Goal: Task Accomplishment & Management: Manage account settings

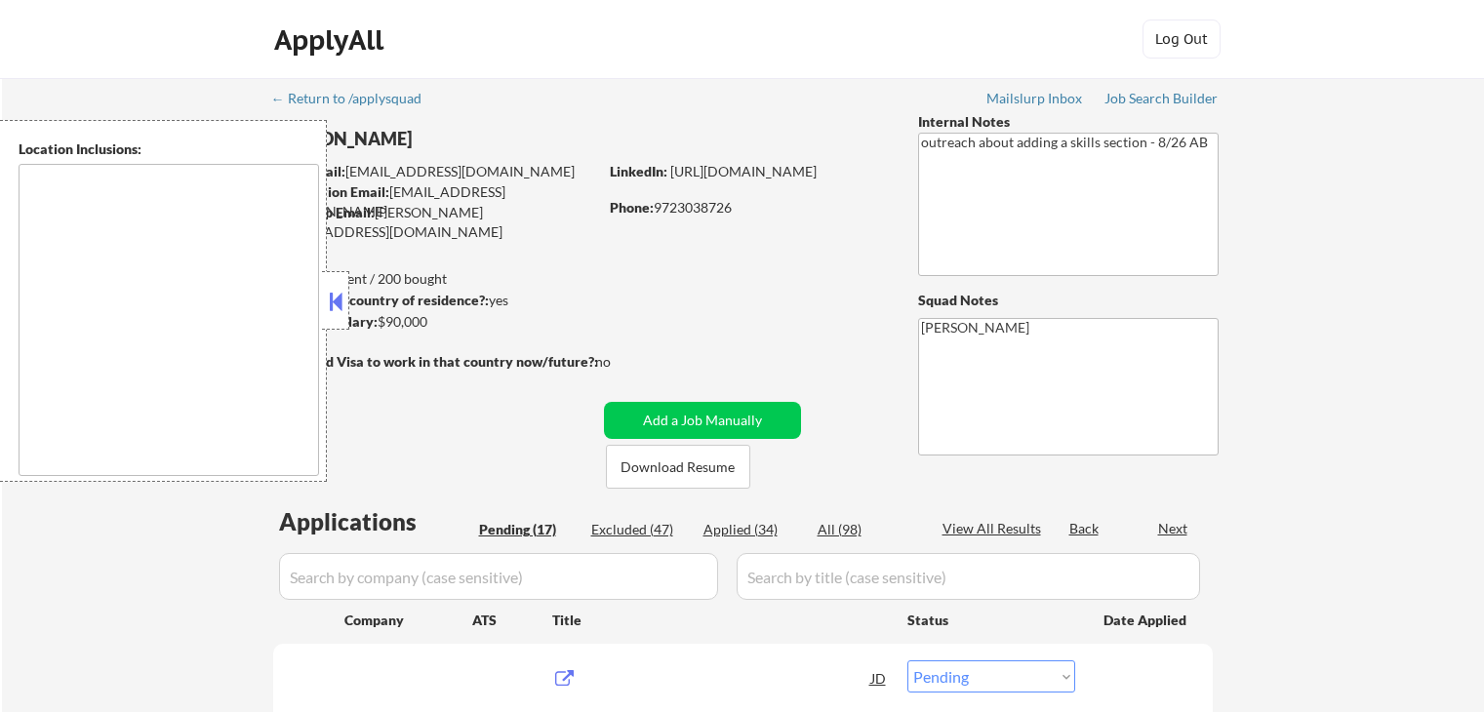
select select ""pending""
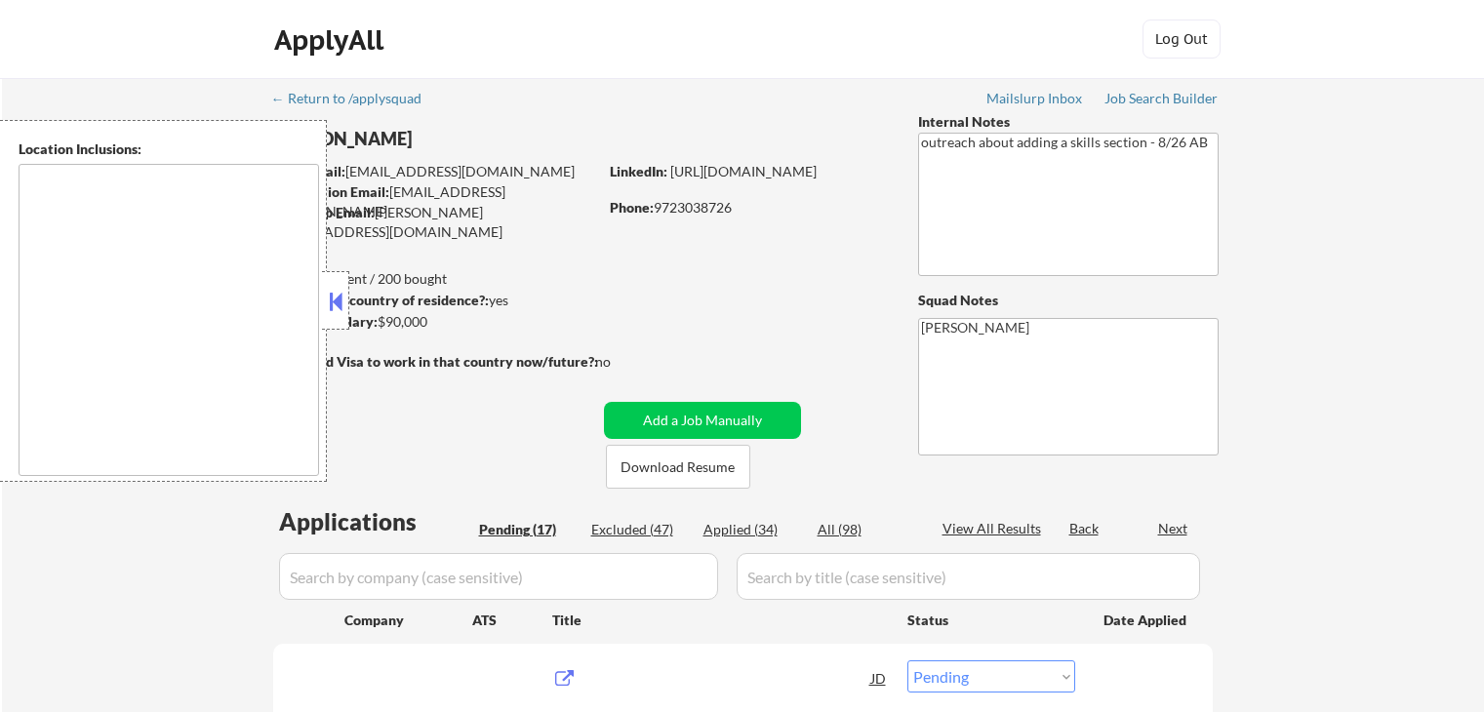
select select ""pending""
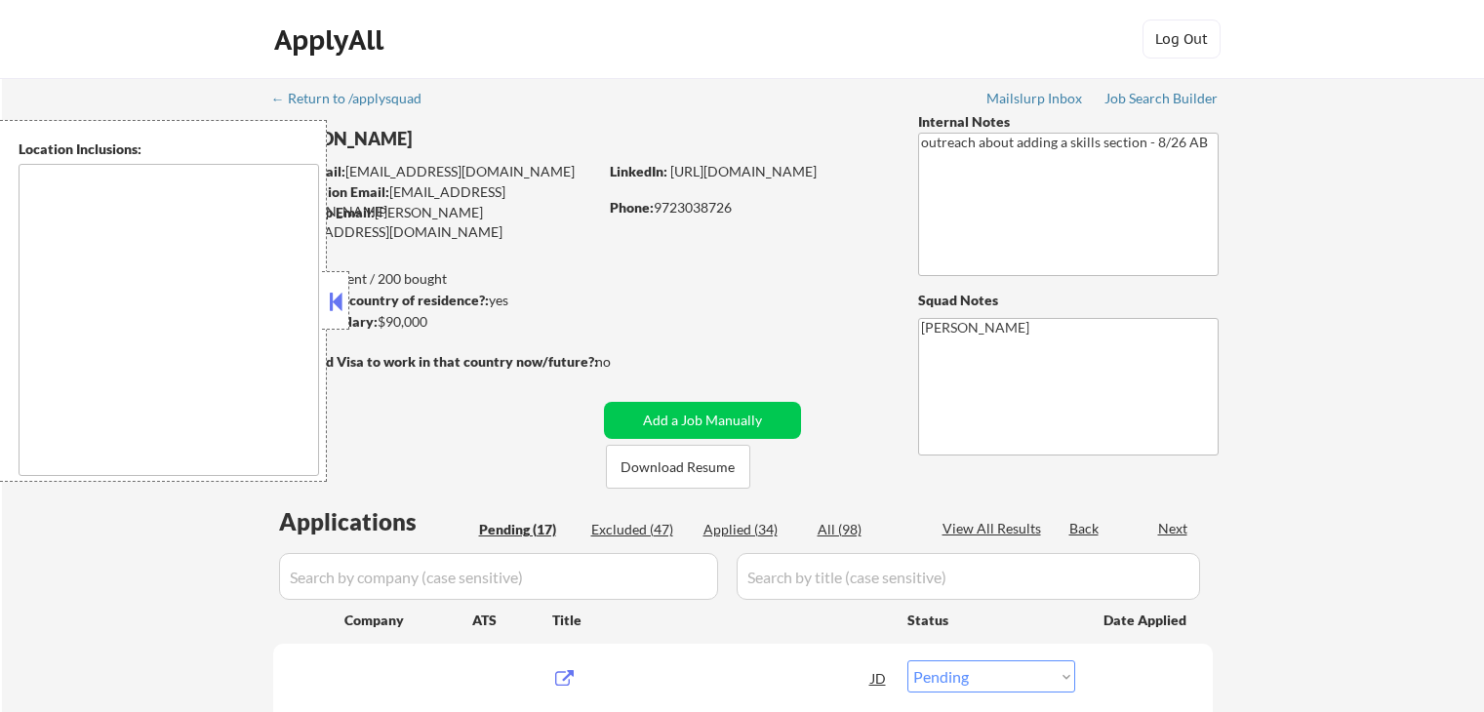
select select ""pending""
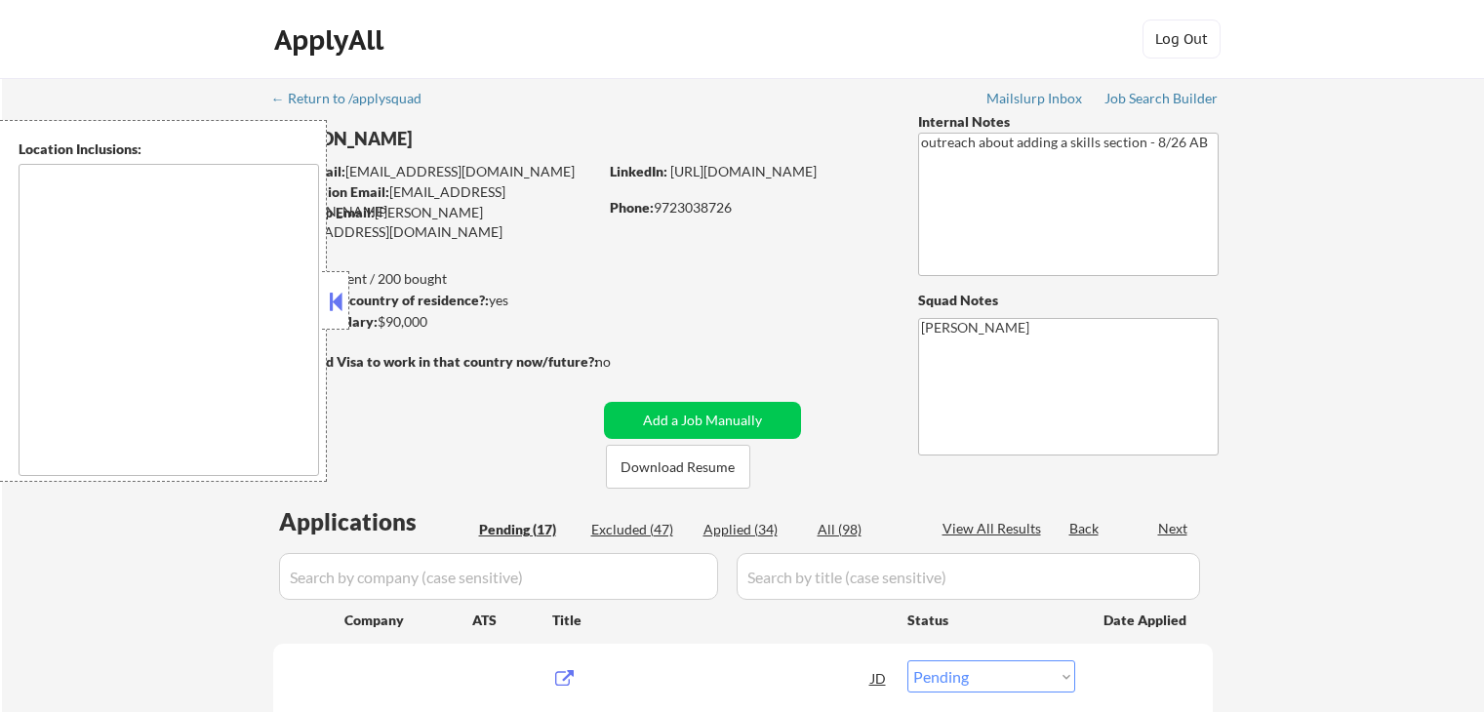
select select ""pending""
click at [323, 305] on div at bounding box center [335, 300] width 27 height 59
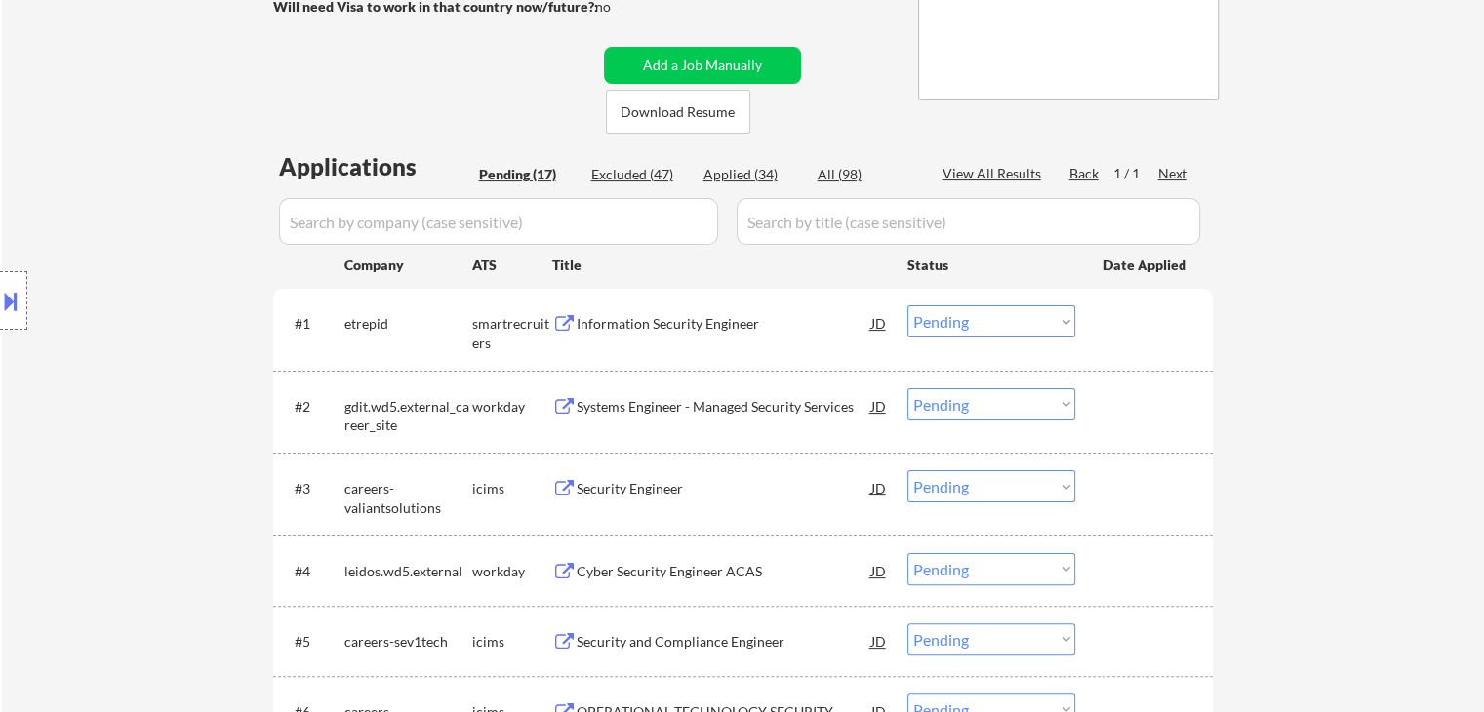
scroll to position [390, 0]
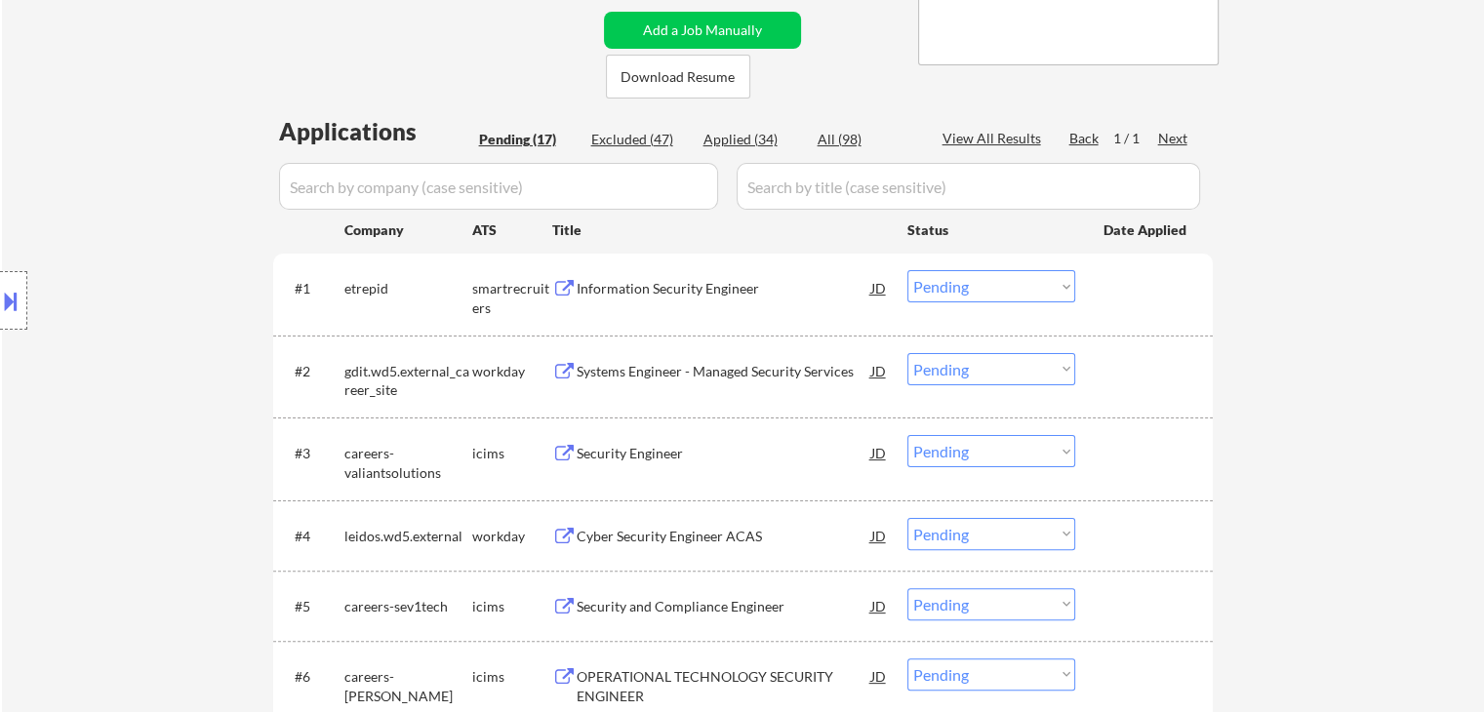
click at [719, 280] on div "Information Security Engineer" at bounding box center [723, 289] width 295 height 20
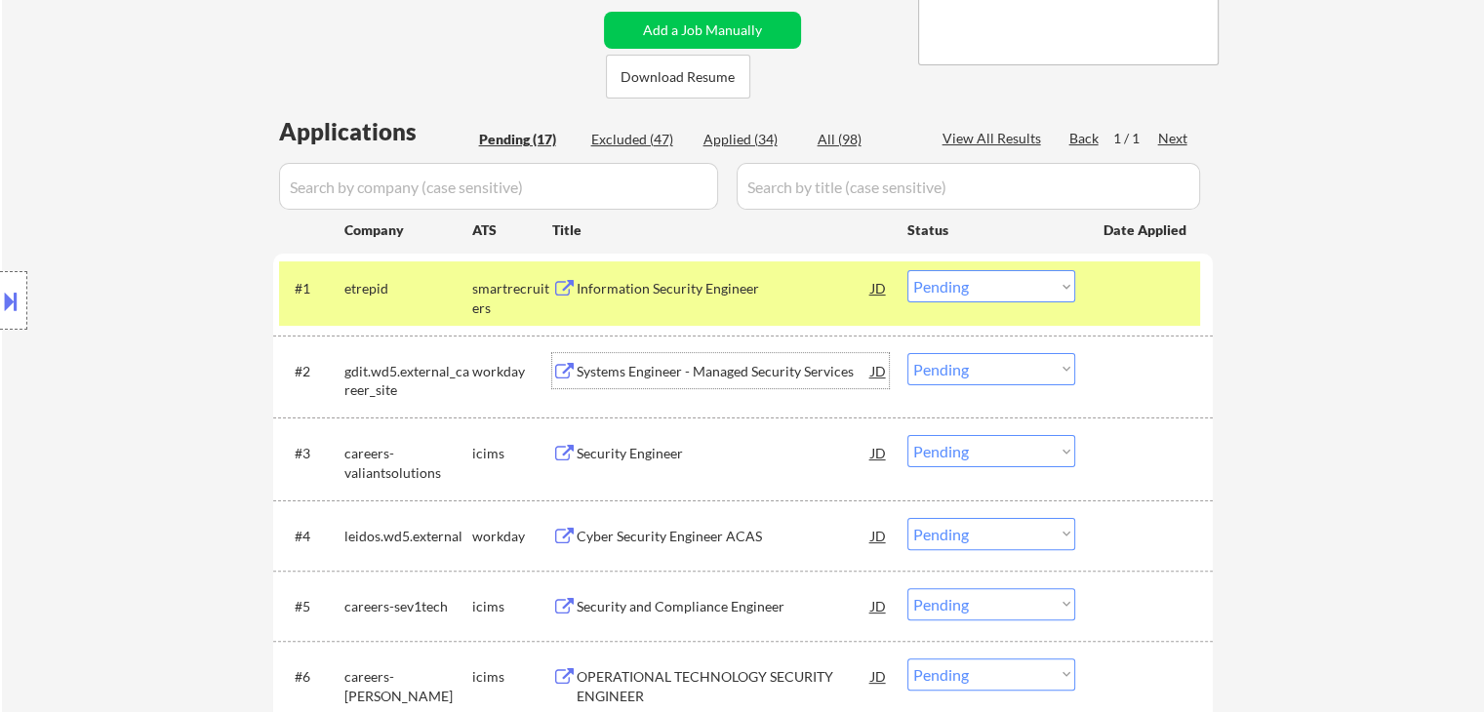
click at [768, 372] on div "Systems Engineer - Managed Security Services" at bounding box center [723, 372] width 295 height 20
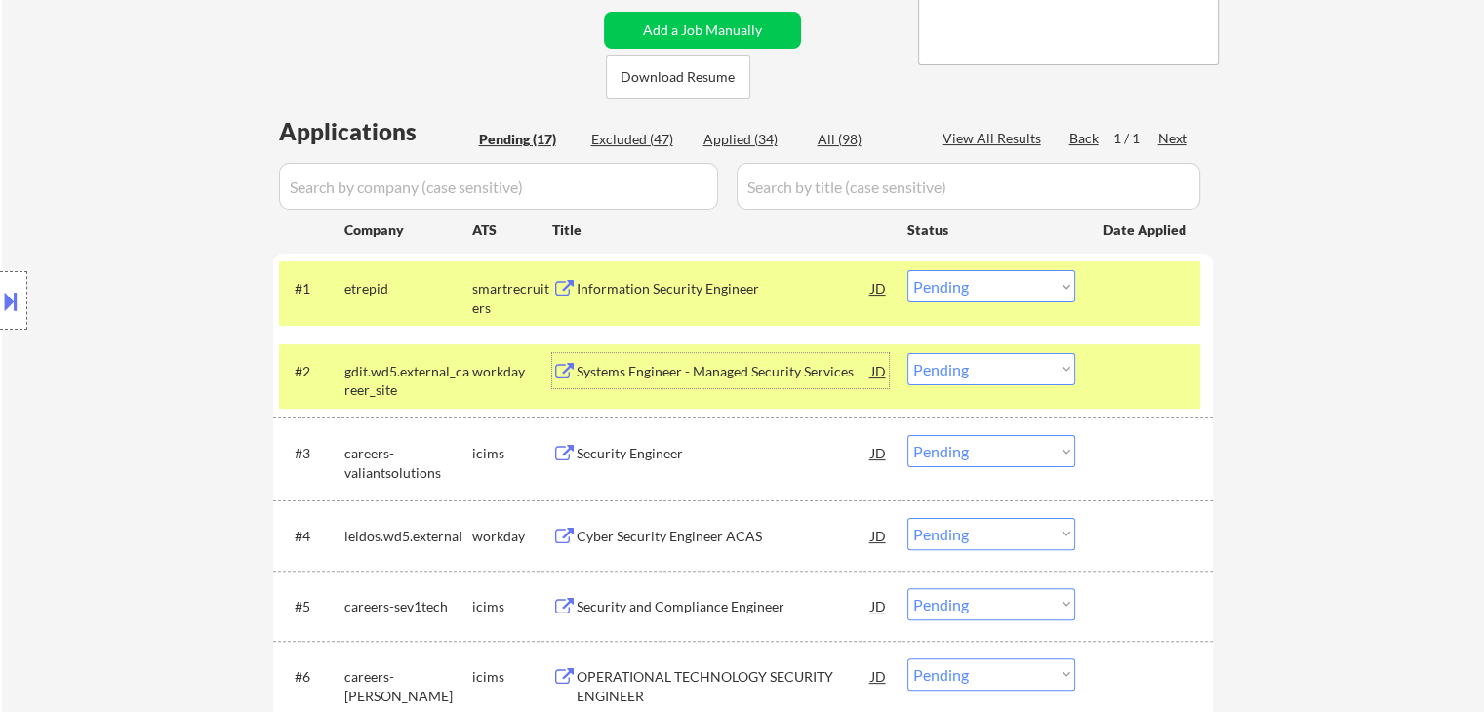
click at [967, 297] on select "Choose an option... Pending Applied Excluded (Questions) Excluded (Expired) Exc…" at bounding box center [991, 286] width 168 height 32
click at [907, 270] on select "Choose an option... Pending Applied Excluded (Questions) Excluded (Expired) Exc…" at bounding box center [991, 286] width 168 height 32
click at [978, 282] on select "Choose an option... Pending Applied Excluded (Questions) Excluded (Expired) Exc…" at bounding box center [991, 286] width 168 height 32
click at [907, 270] on select "Choose an option... Pending Applied Excluded (Questions) Excluded (Expired) Exc…" at bounding box center [991, 286] width 168 height 32
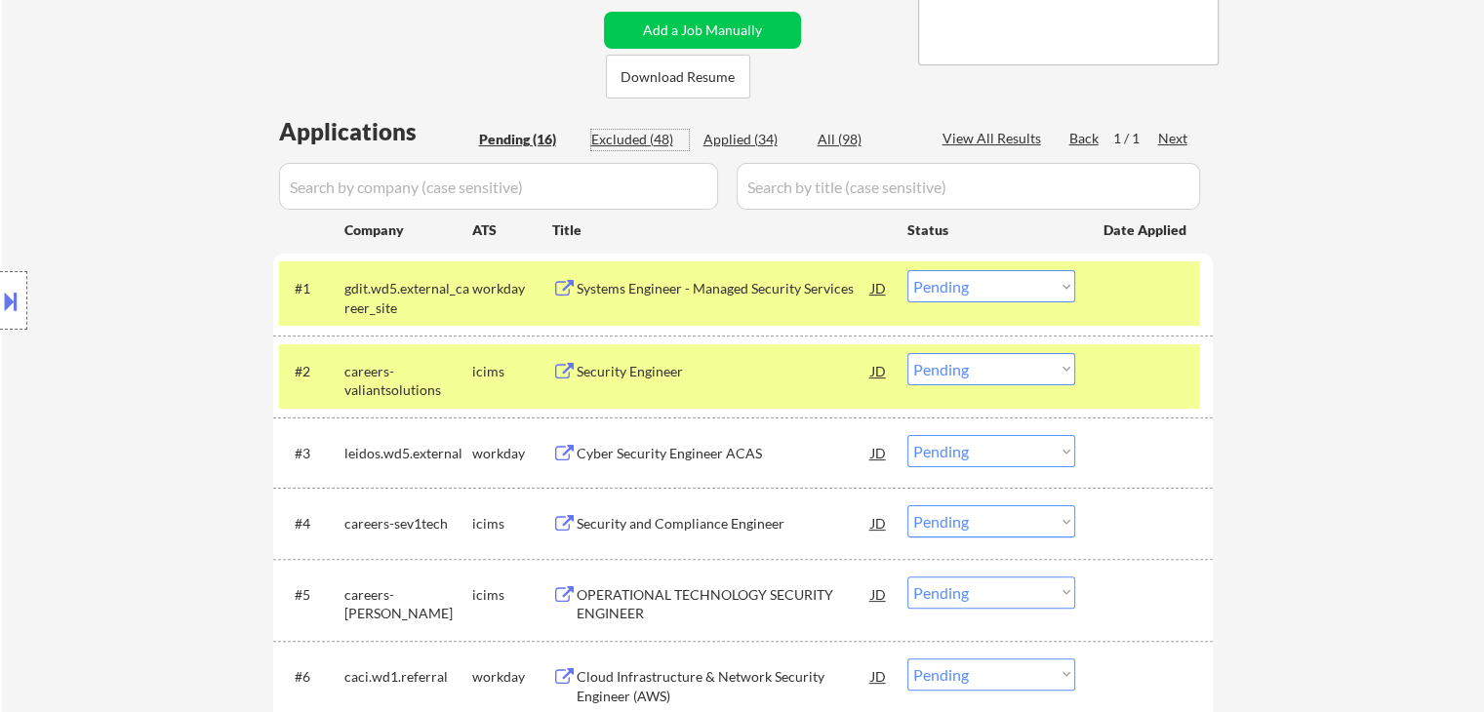
click at [628, 134] on div "Excluded (48)" at bounding box center [640, 140] width 98 height 20
select select ""excluded__expired_""
select select ""excluded__location_""
select select ""excluded__expired_""
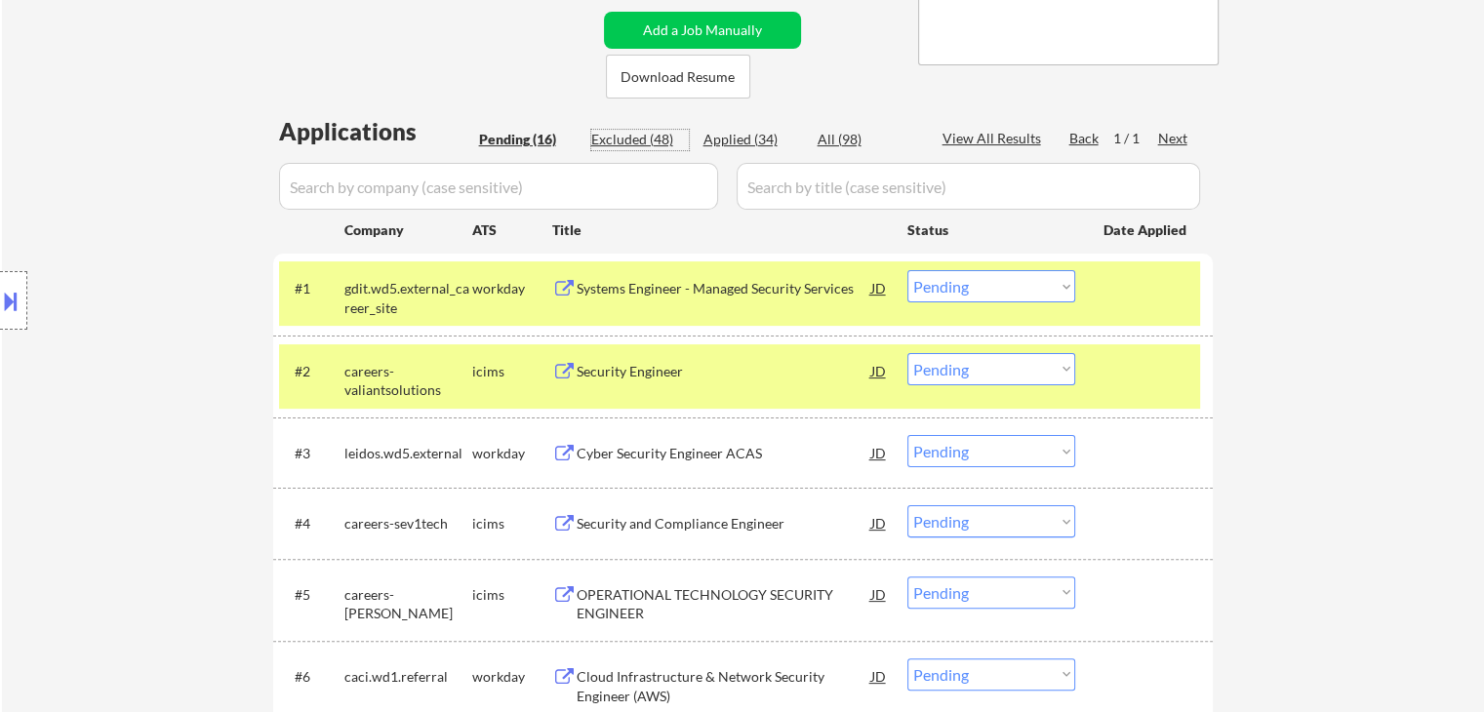
select select ""excluded""
select select ""excluded__location_""
select select ""excluded""
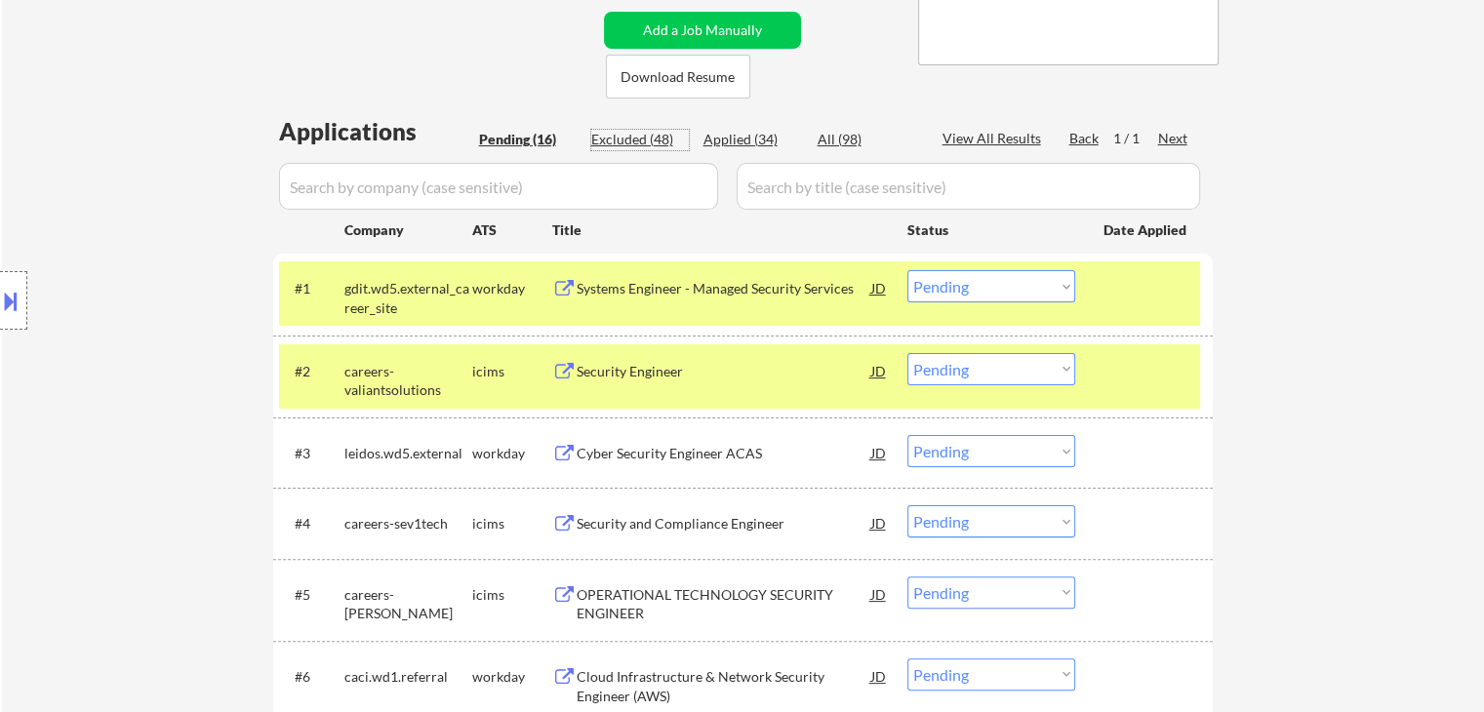
select select ""excluded__location_""
select select ""excluded__expired_""
select select ""excluded__location_""
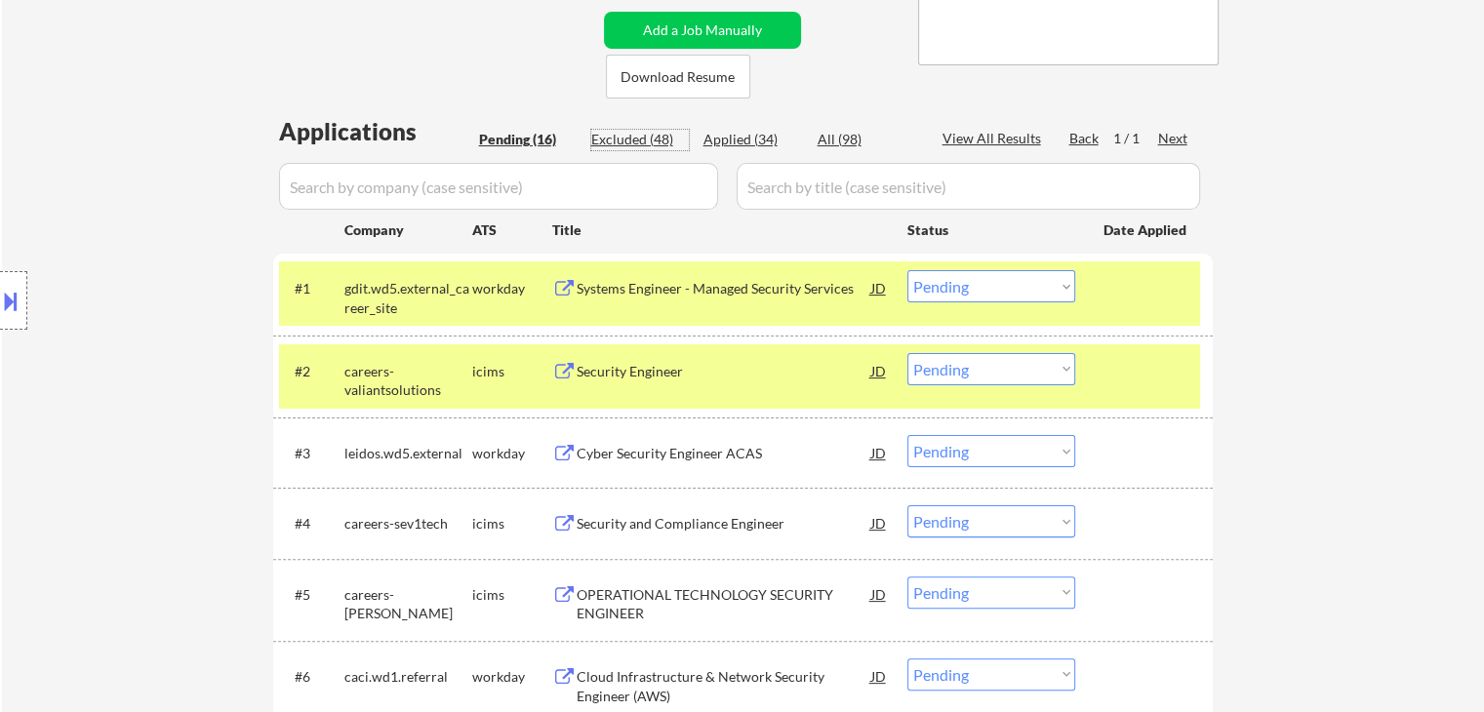
select select ""excluded__expired_""
select select ""excluded""
select select ""excluded__location_""
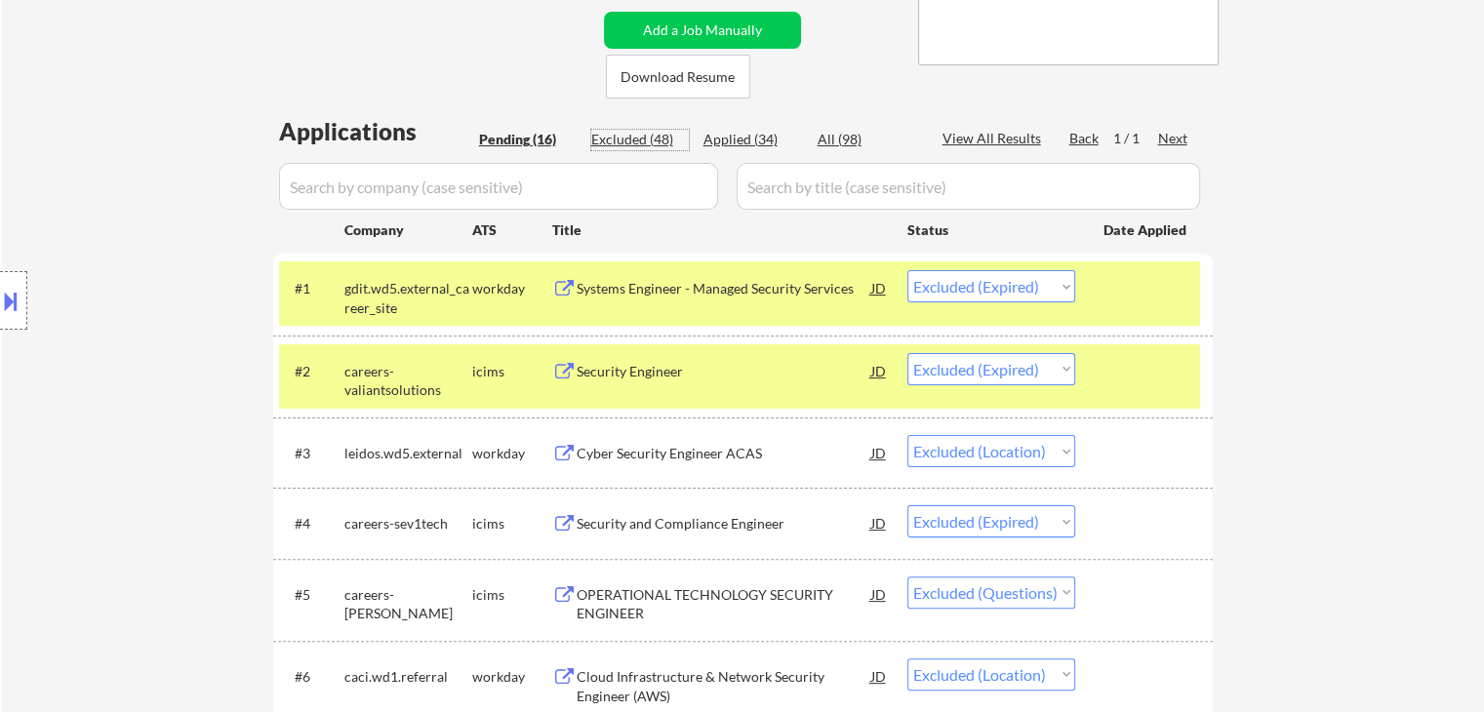
select select ""excluded__location_""
select select ""excluded__expired_""
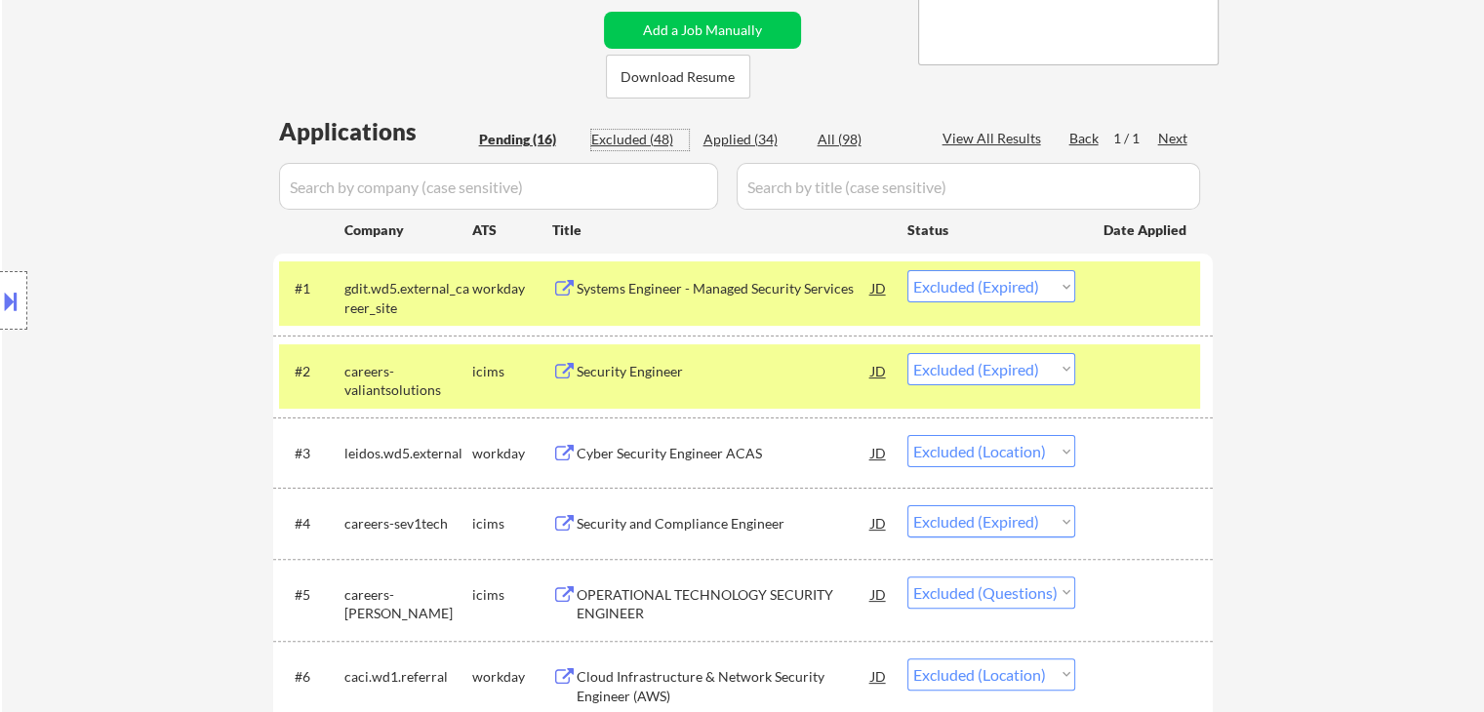
select select ""excluded__expired_""
select select ""excluded""
select select ""excluded__expired_""
select select ""excluded""
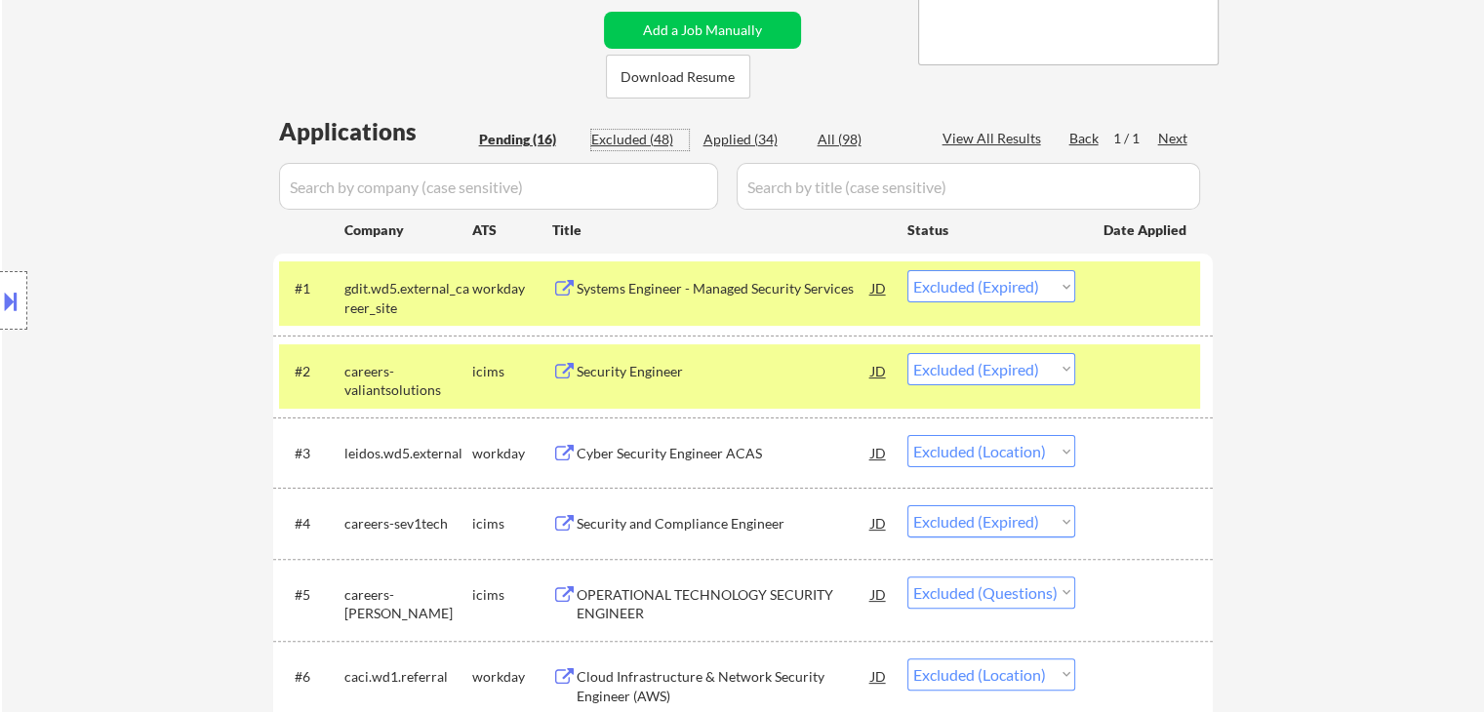
select select ""excluded""
select select ""excluded__location_""
select select ""excluded__expired_""
select select ""excluded""
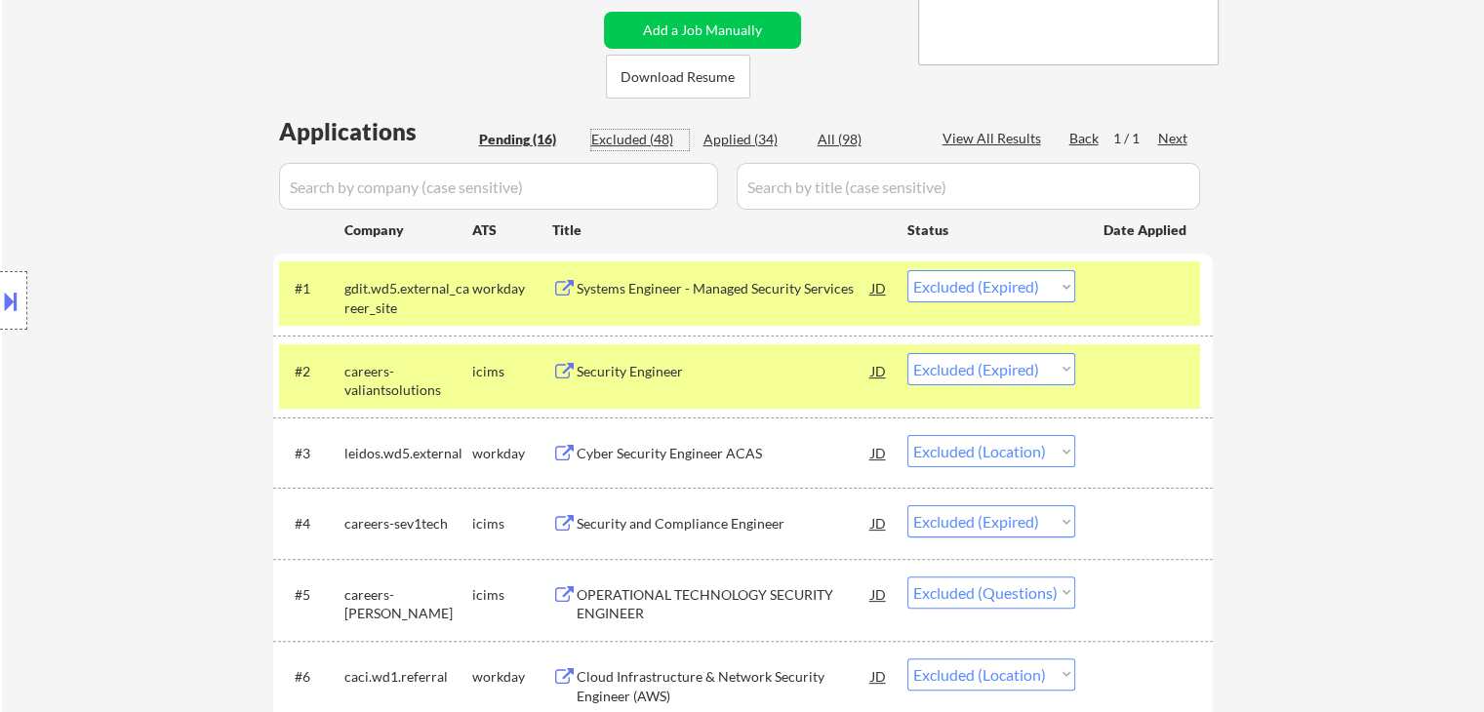
select select ""excluded__location_""
select select ""excluded__expired_""
select select ""excluded""
select select ""excluded__expired_""
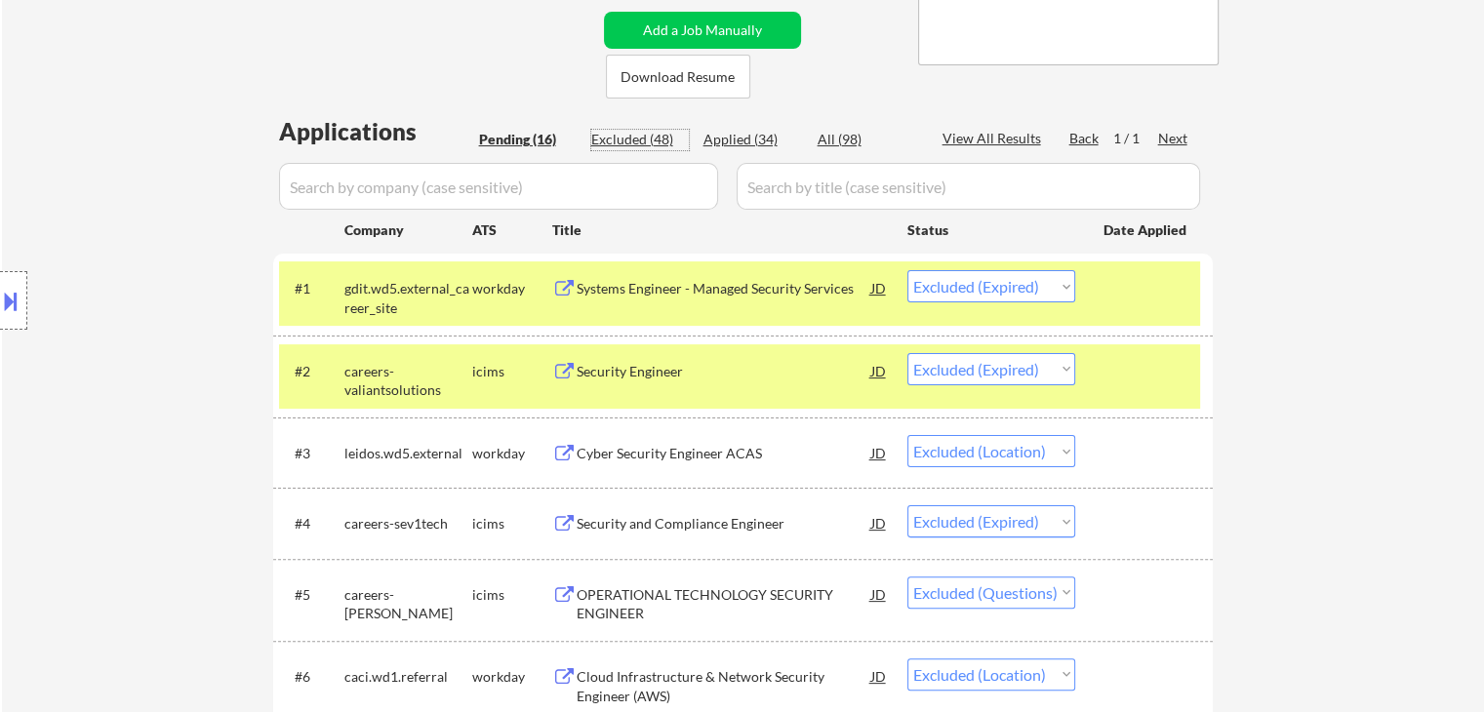
select select ""excluded""
select select ""excluded__expired_""
select select ""excluded__location_""
select select ""excluded__expired_""
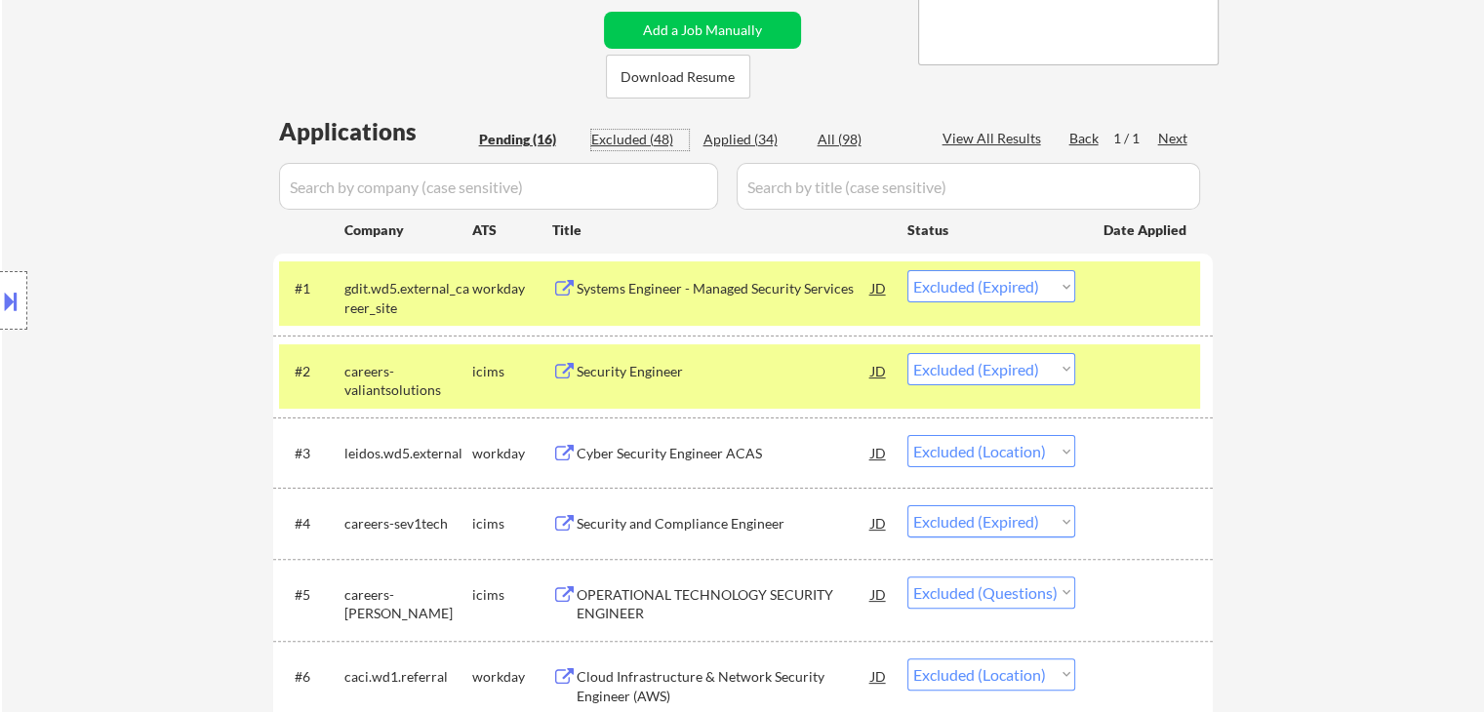
select select ""excluded__expired_""
select select ""excluded""
select select ""excluded__location_""
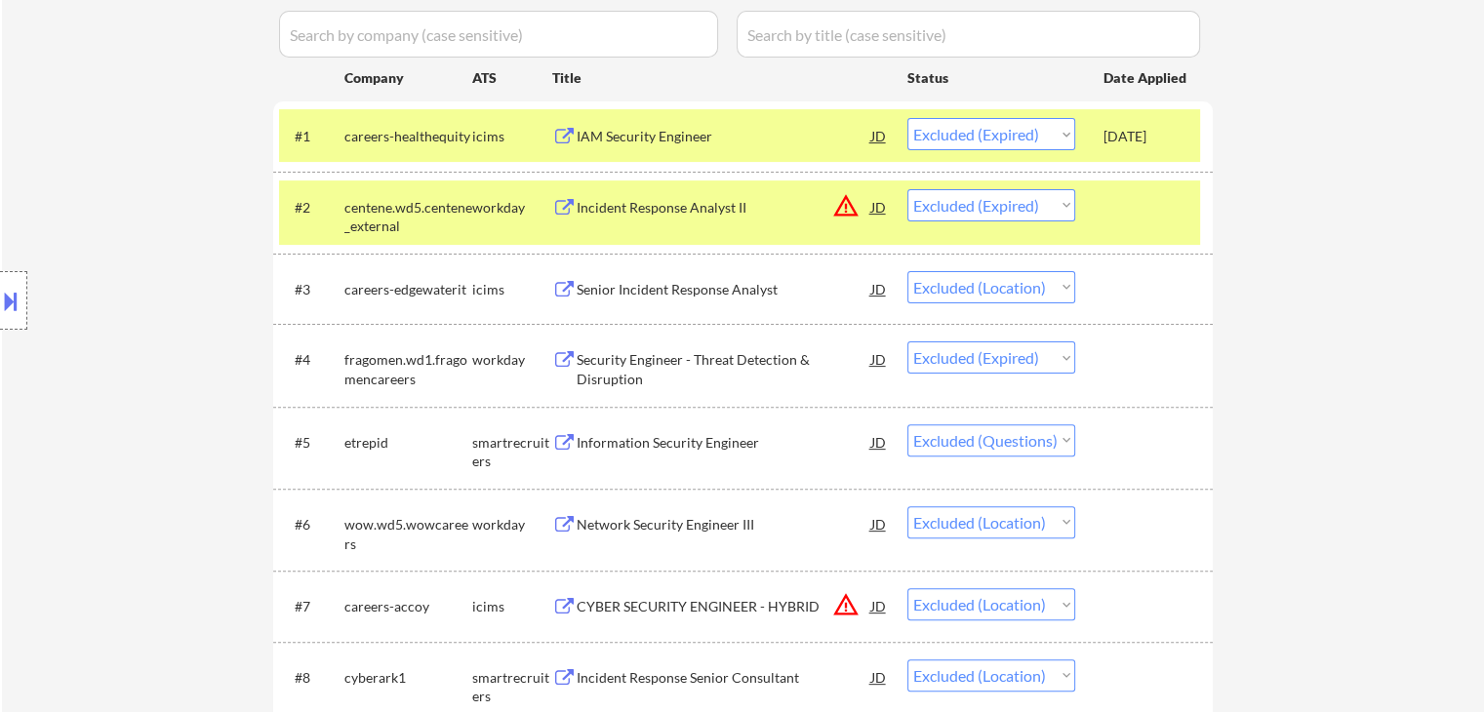
scroll to position [683, 0]
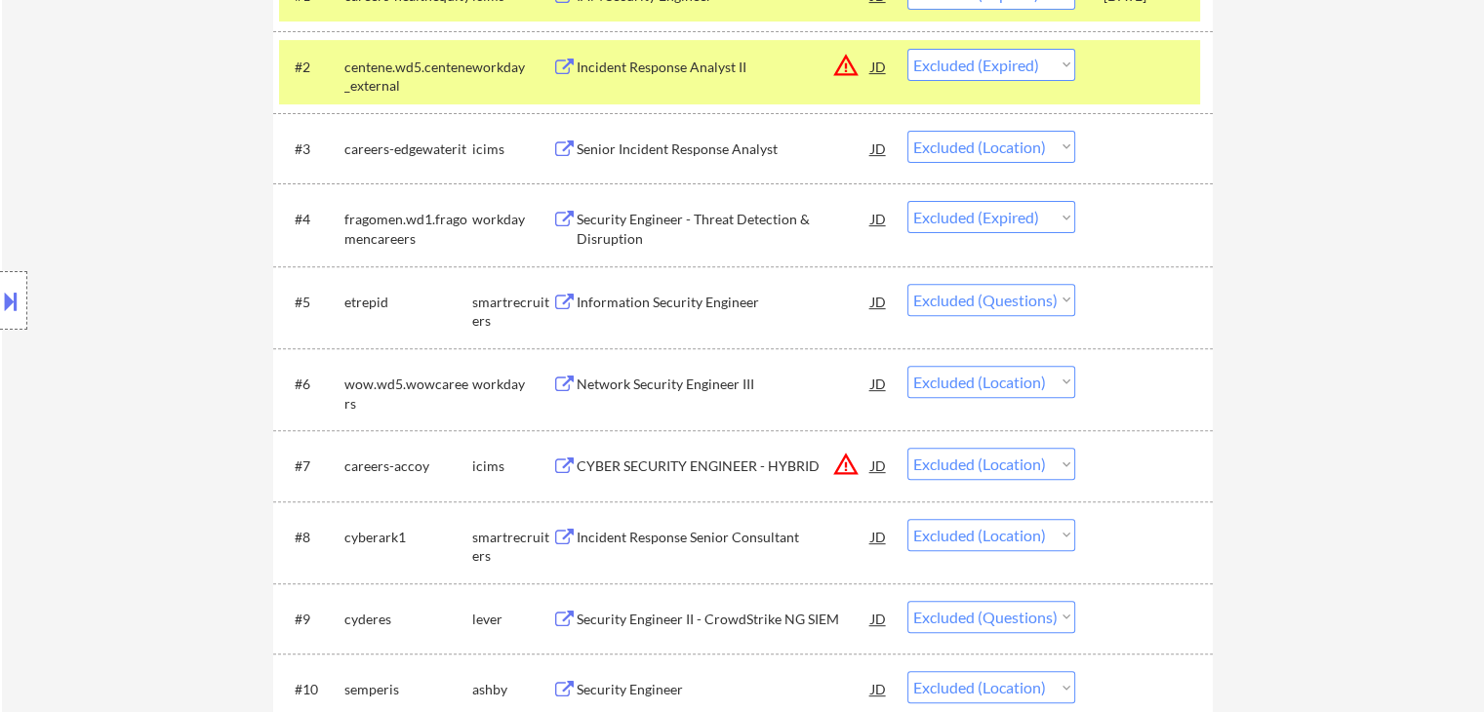
click at [945, 301] on select "Choose an option... Pending Applied Excluded (Questions) Excluded (Expired) Exc…" at bounding box center [991, 300] width 168 height 32
select select ""applied""
click at [907, 284] on select "Choose an option... Pending Applied Excluded (Questions) Excluded (Expired) Exc…" at bounding box center [991, 300] width 168 height 32
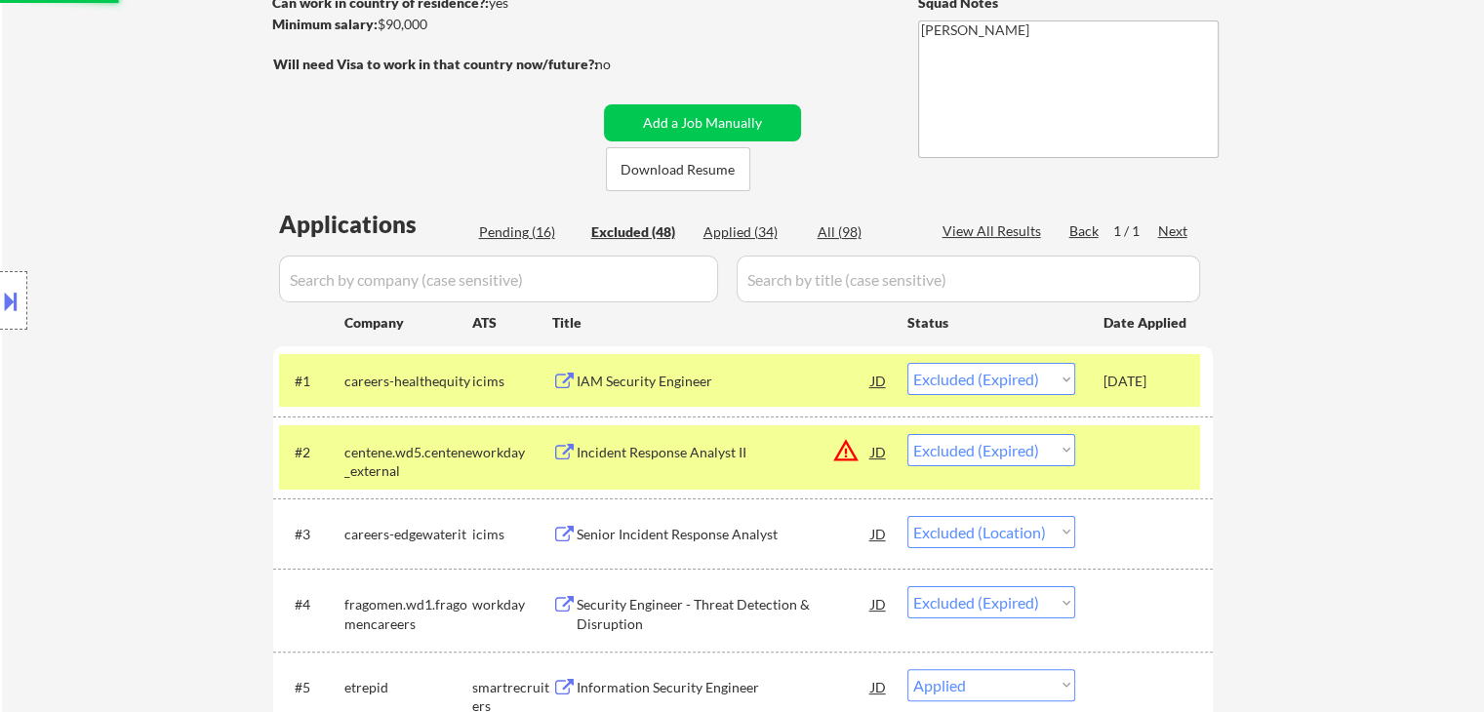
scroll to position [195, 0]
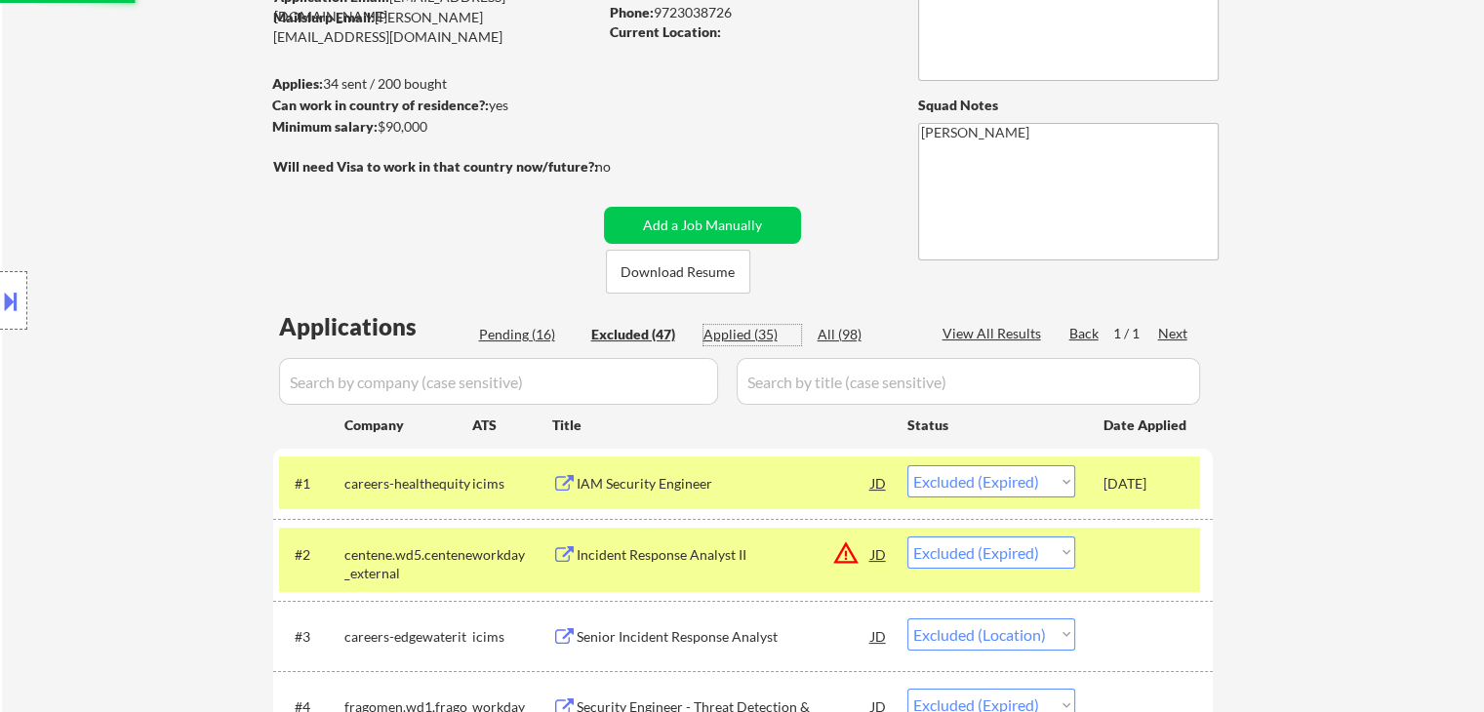
click at [739, 333] on div "Applied (35)" at bounding box center [752, 335] width 98 height 20
select select ""applied""
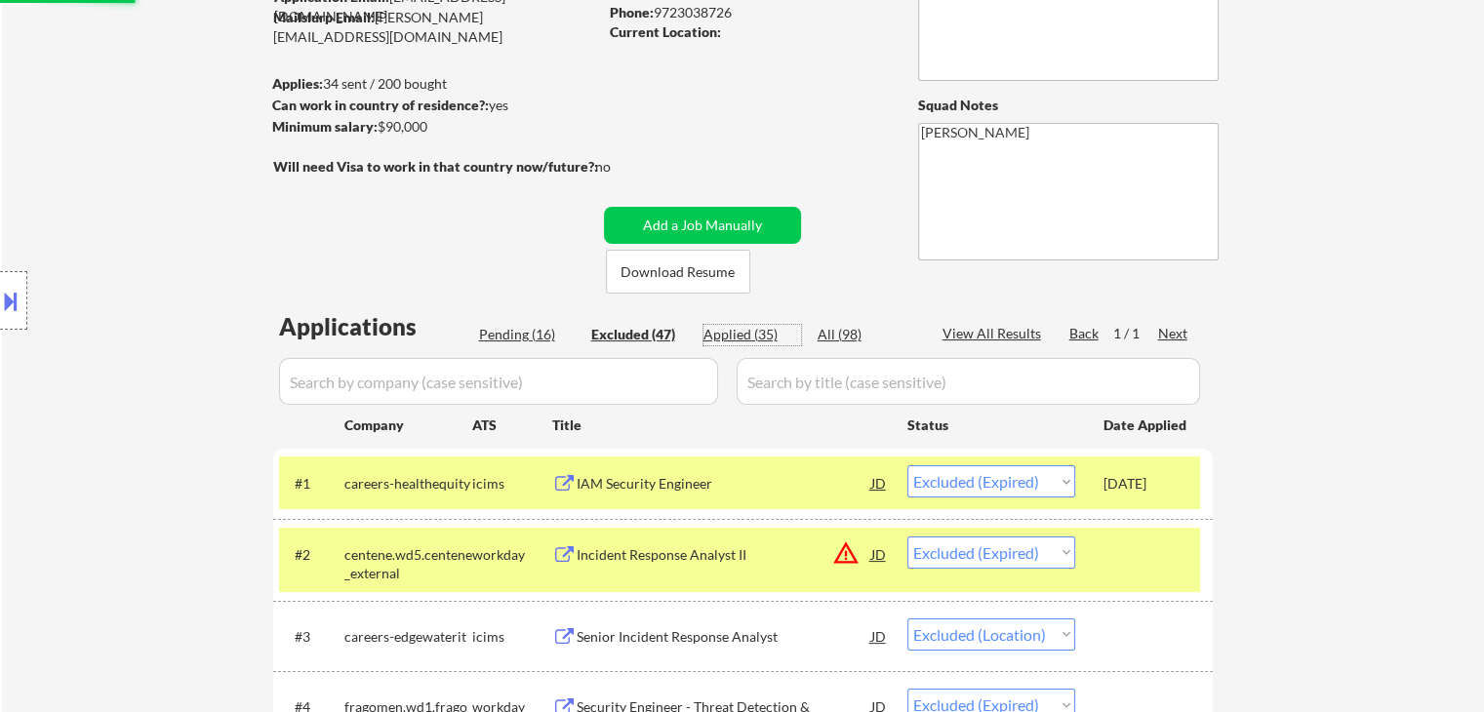
select select ""applied""
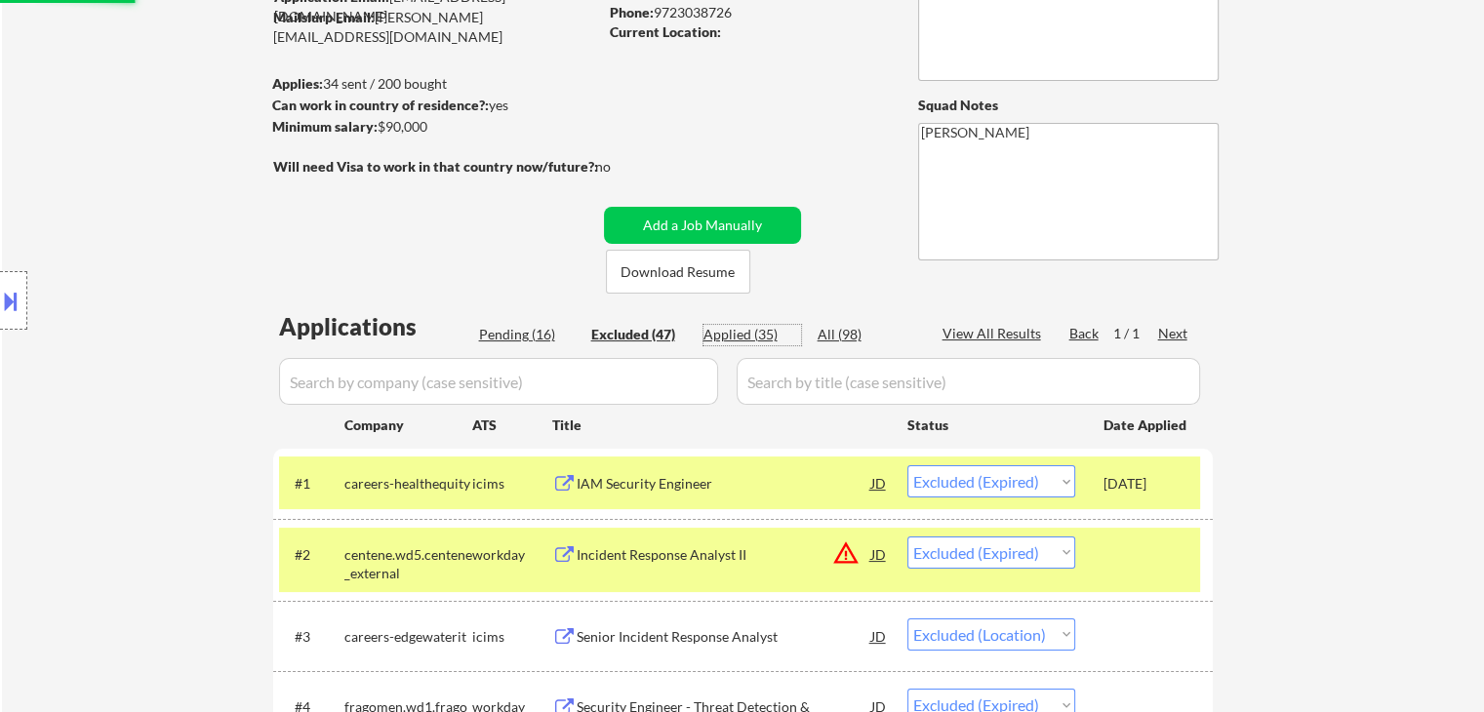
select select ""applied""
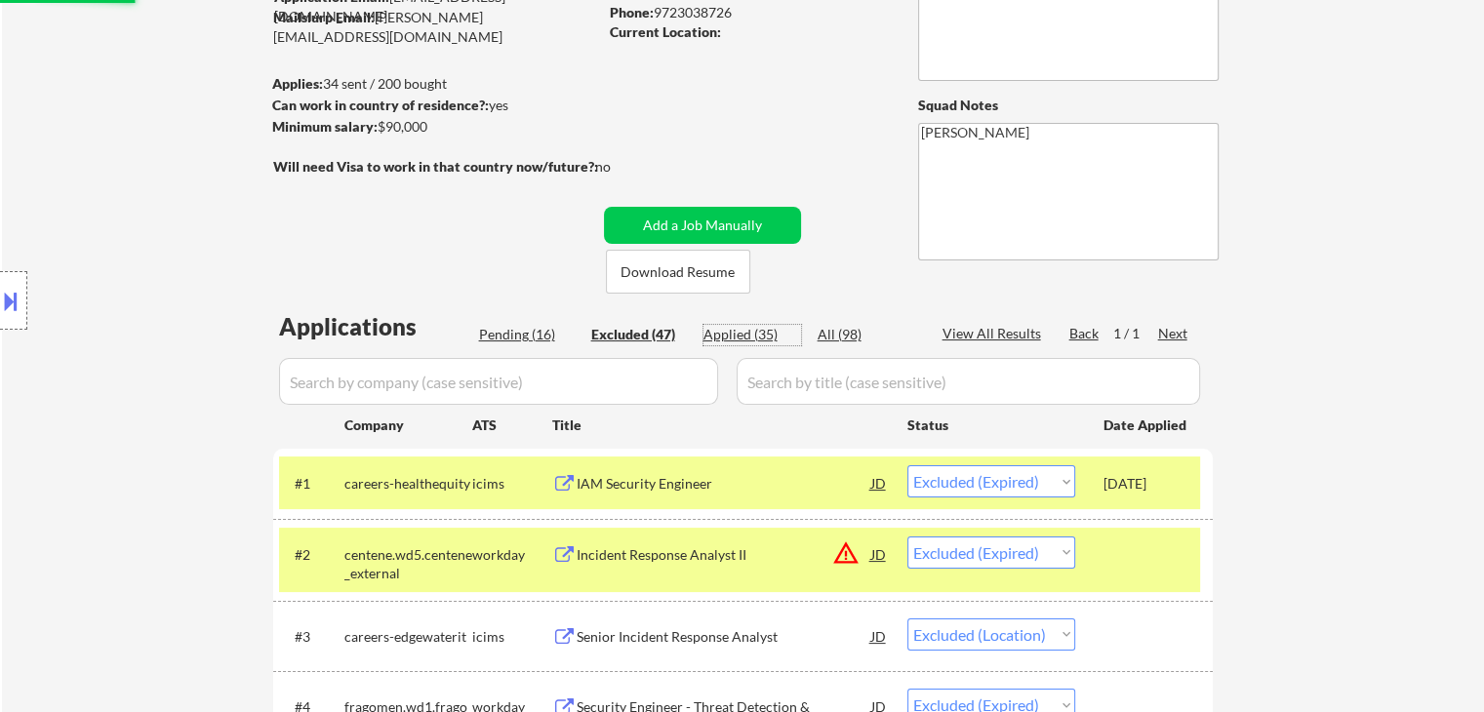
select select ""applied""
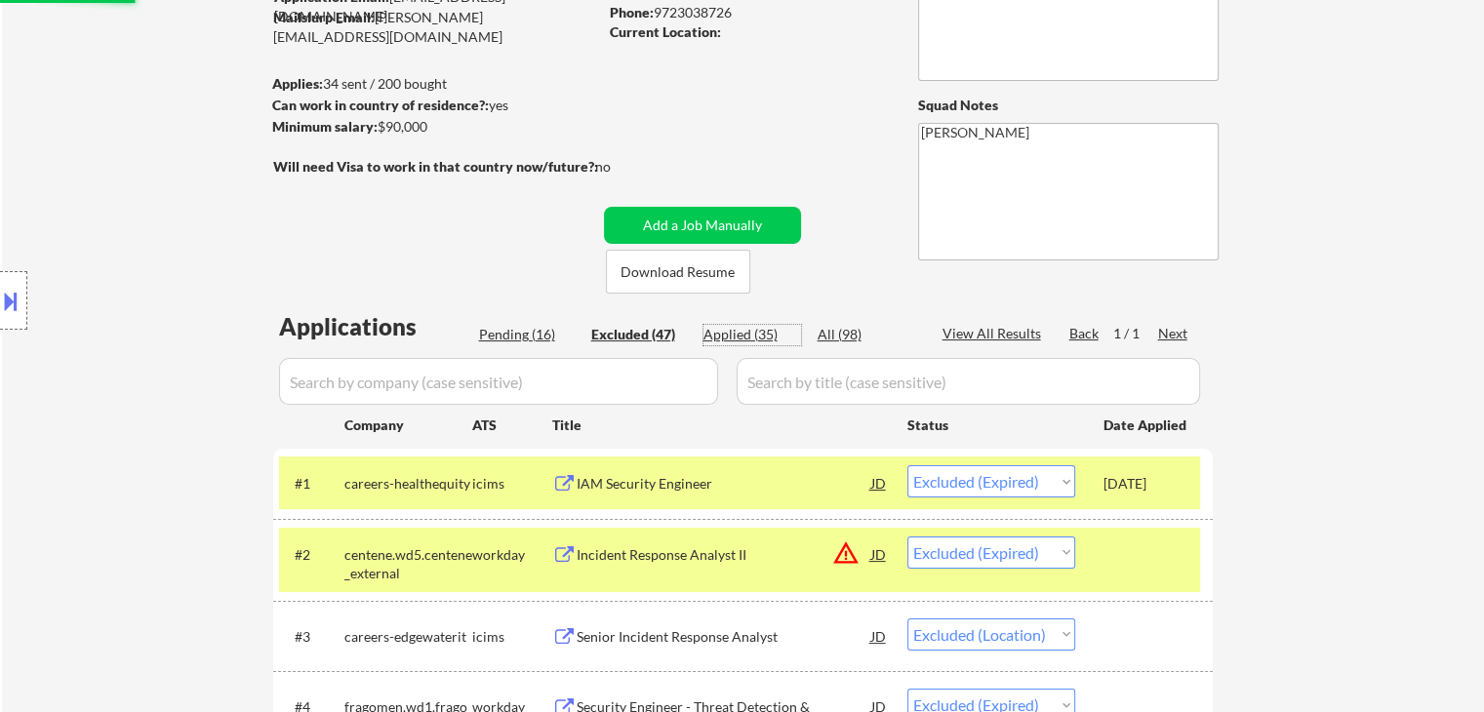
select select ""applied""
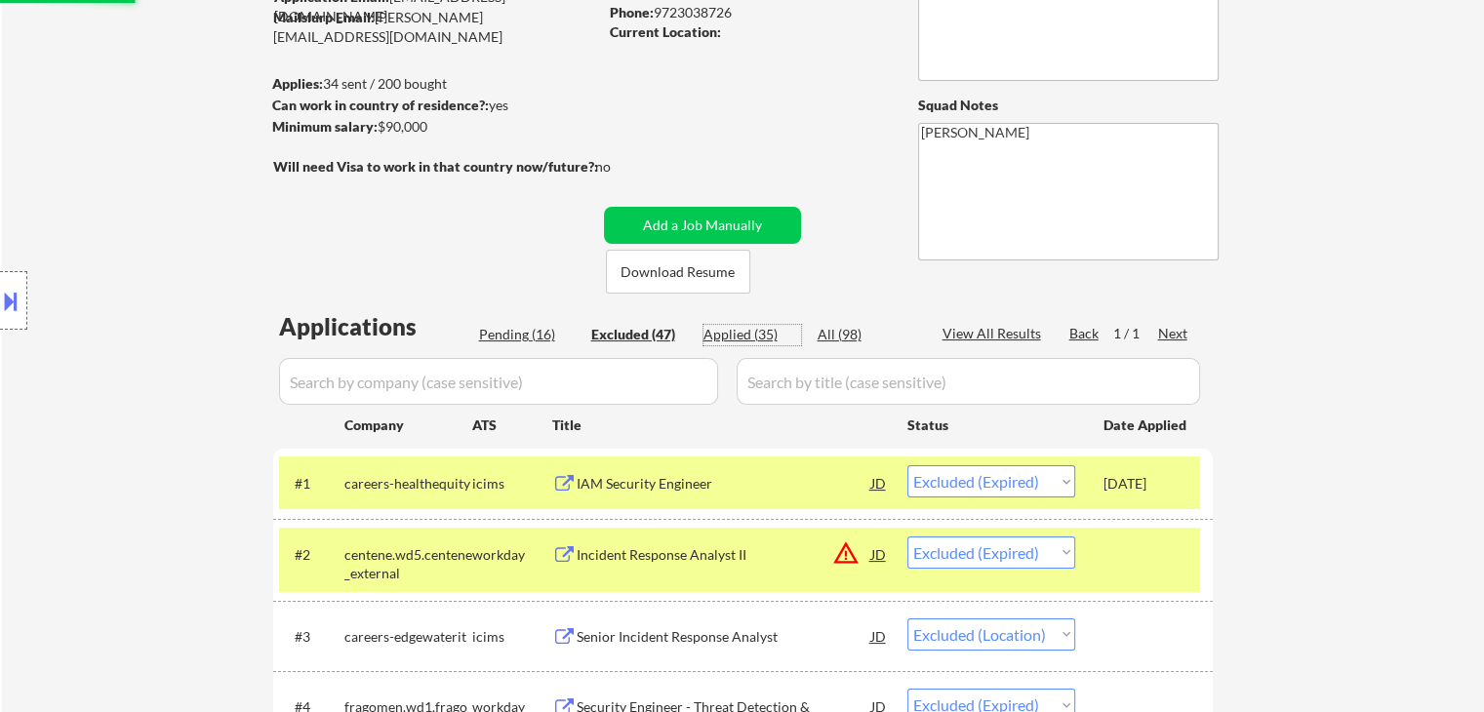
select select ""applied""
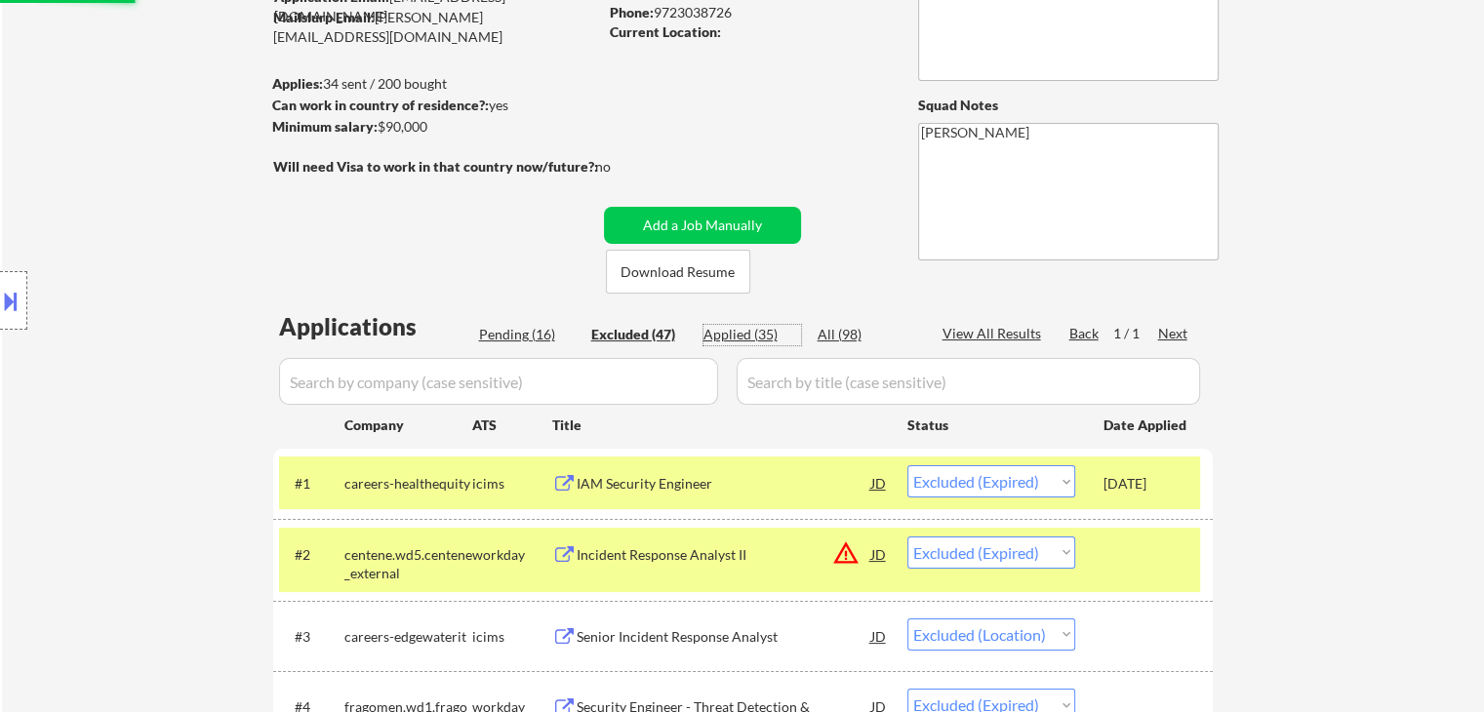
select select ""applied""
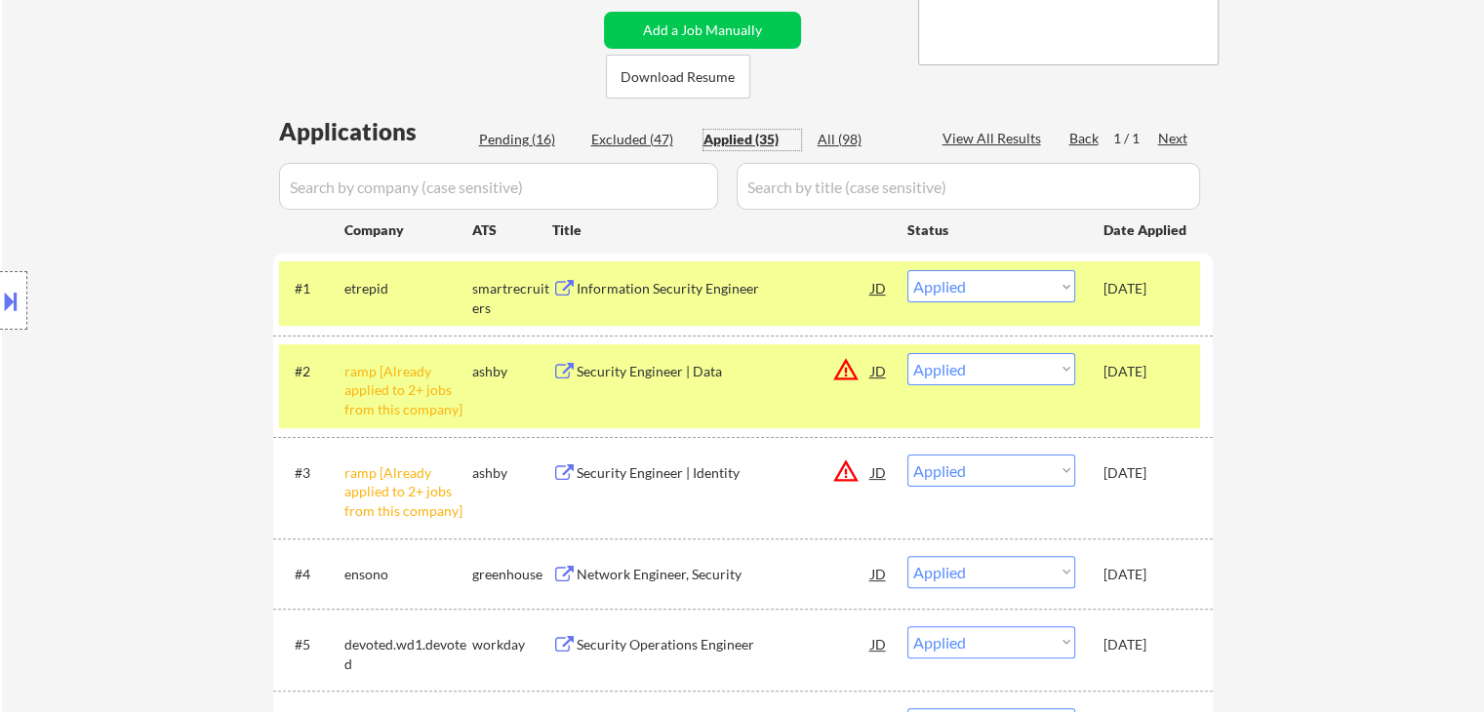
scroll to position [390, 0]
click at [530, 135] on div "Pending (16)" at bounding box center [528, 140] width 98 height 20
select select ""pending""
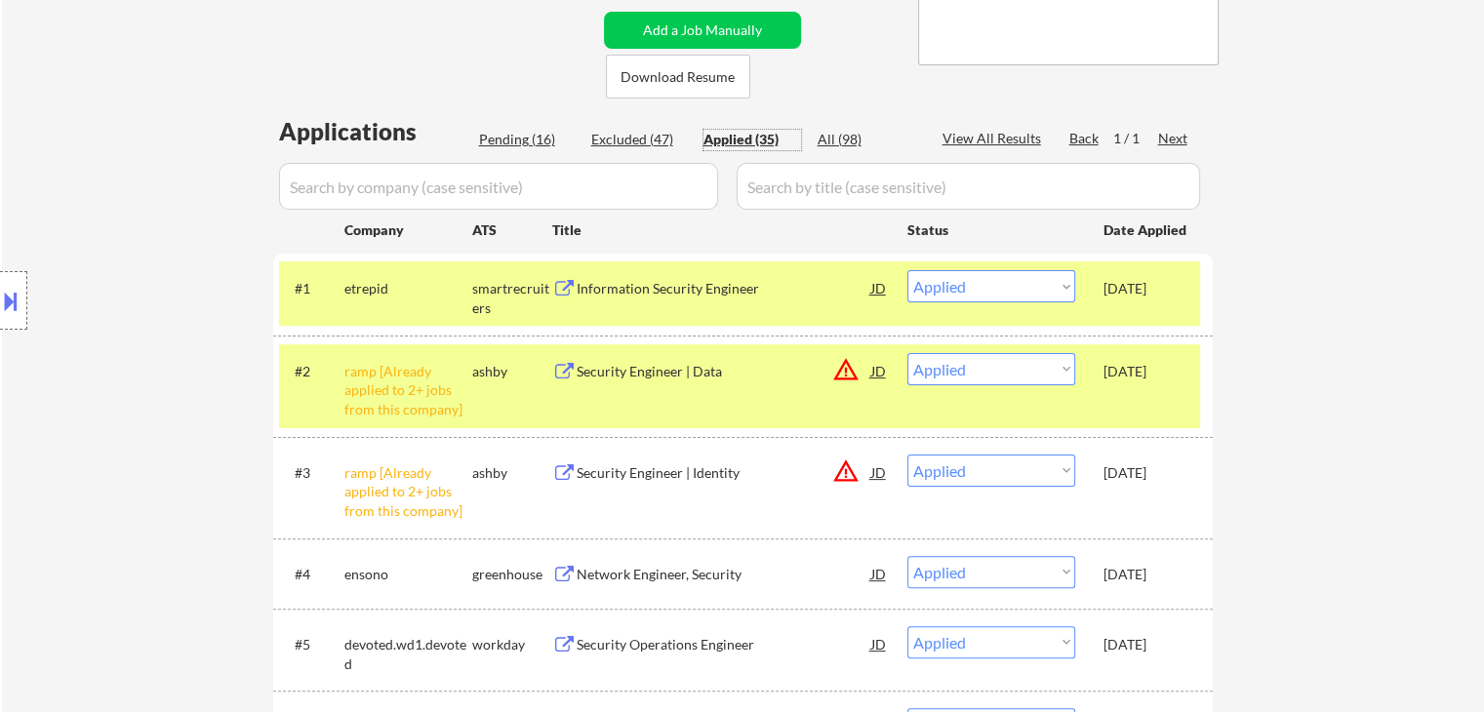
select select ""pending""
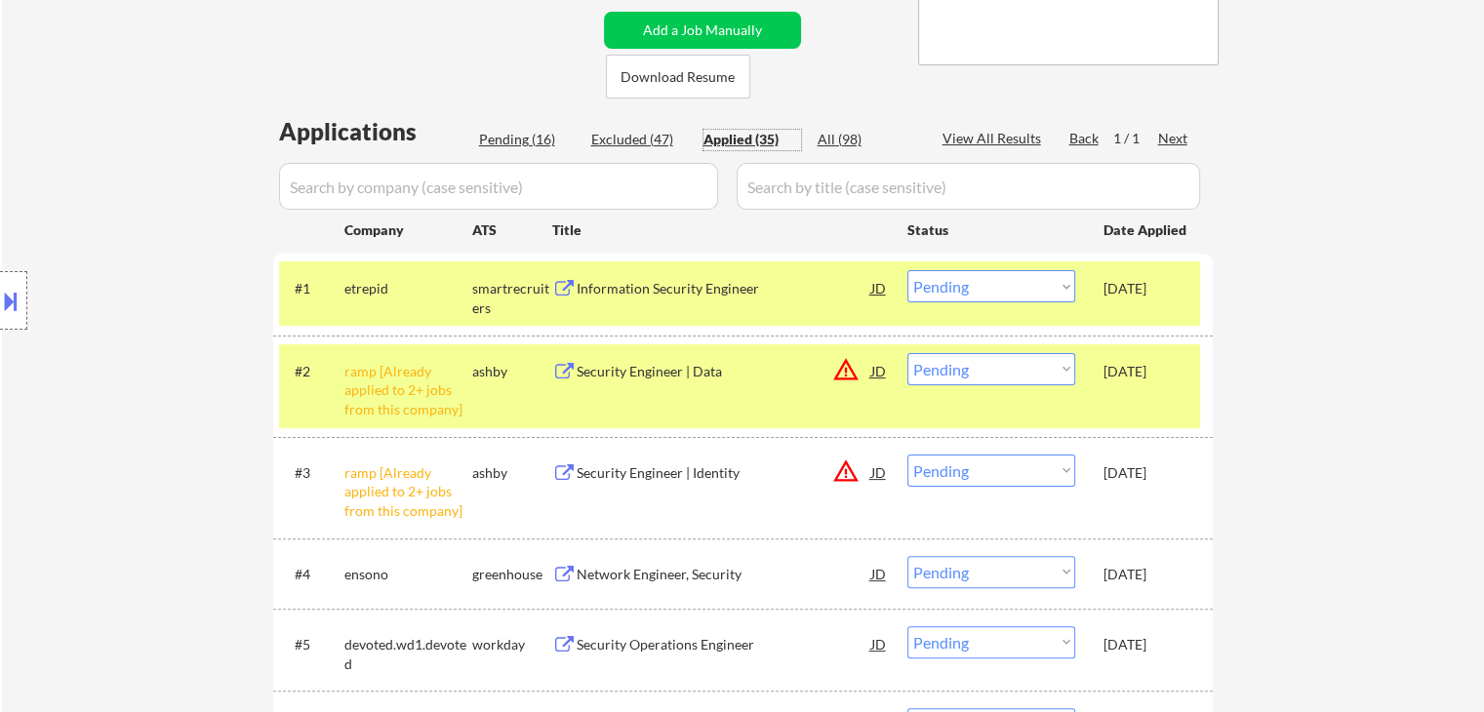
select select ""pending""
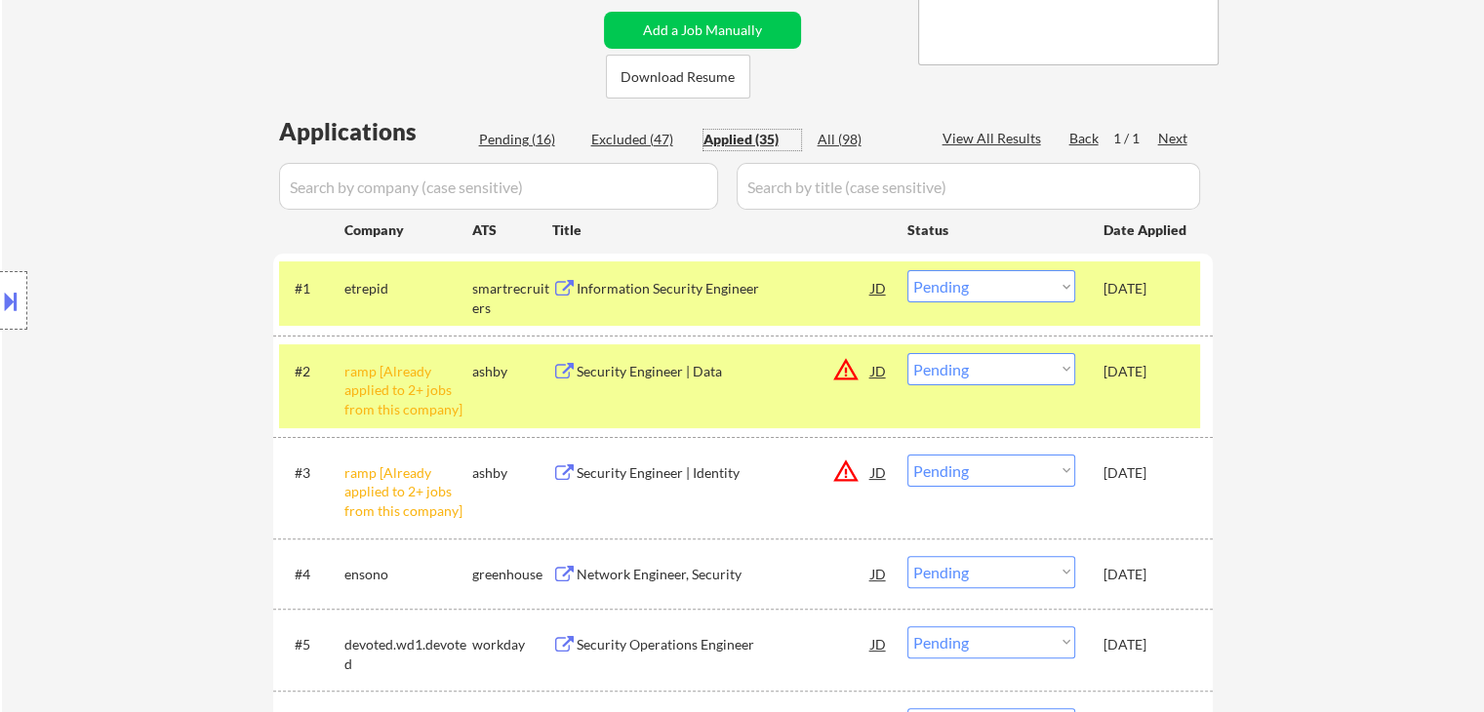
select select ""pending""
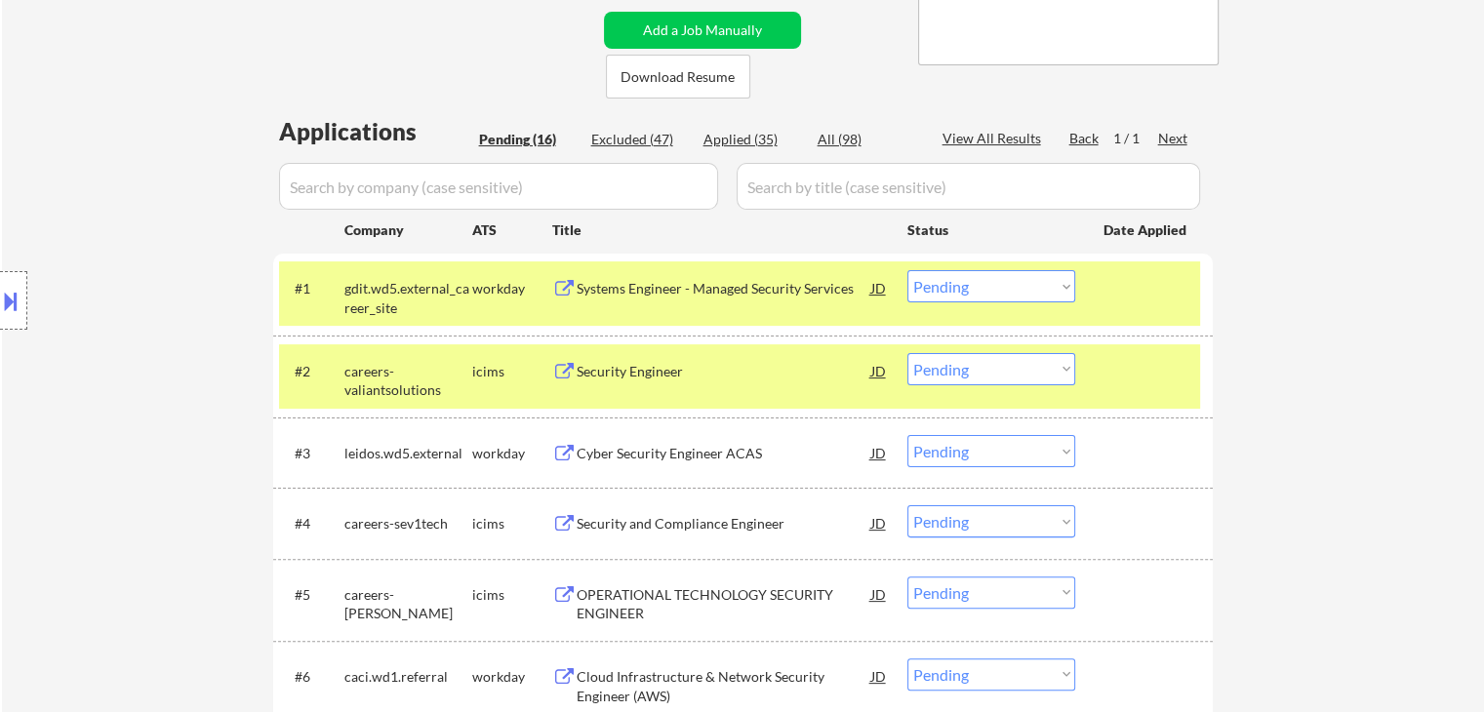
click at [966, 287] on select "Choose an option... Pending Applied Excluded (Questions) Excluded (Expired) Exc…" at bounding box center [991, 286] width 168 height 32
click at [907, 270] on select "Choose an option... Pending Applied Excluded (Questions) Excluded (Expired) Exc…" at bounding box center [991, 286] width 168 height 32
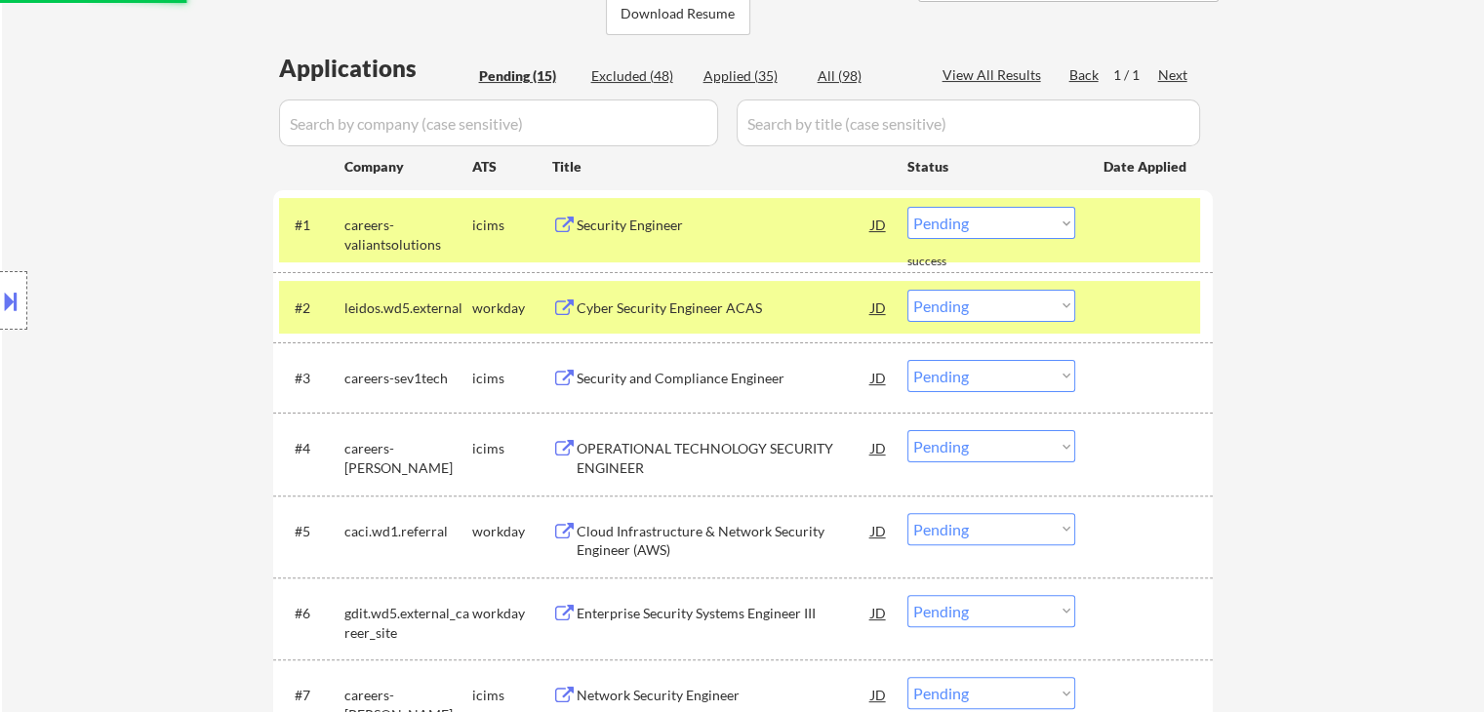
scroll to position [488, 0]
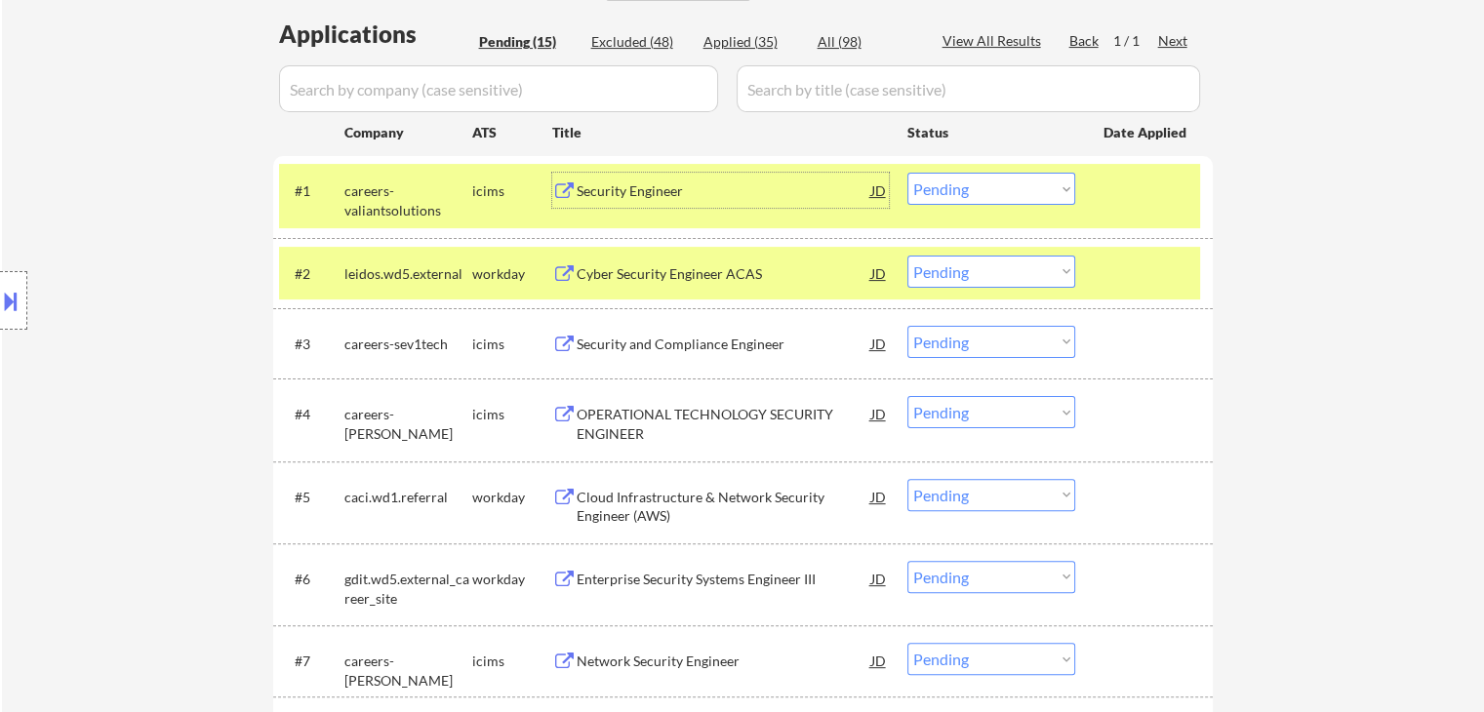
click at [655, 206] on div "Security Engineer" at bounding box center [723, 190] width 295 height 35
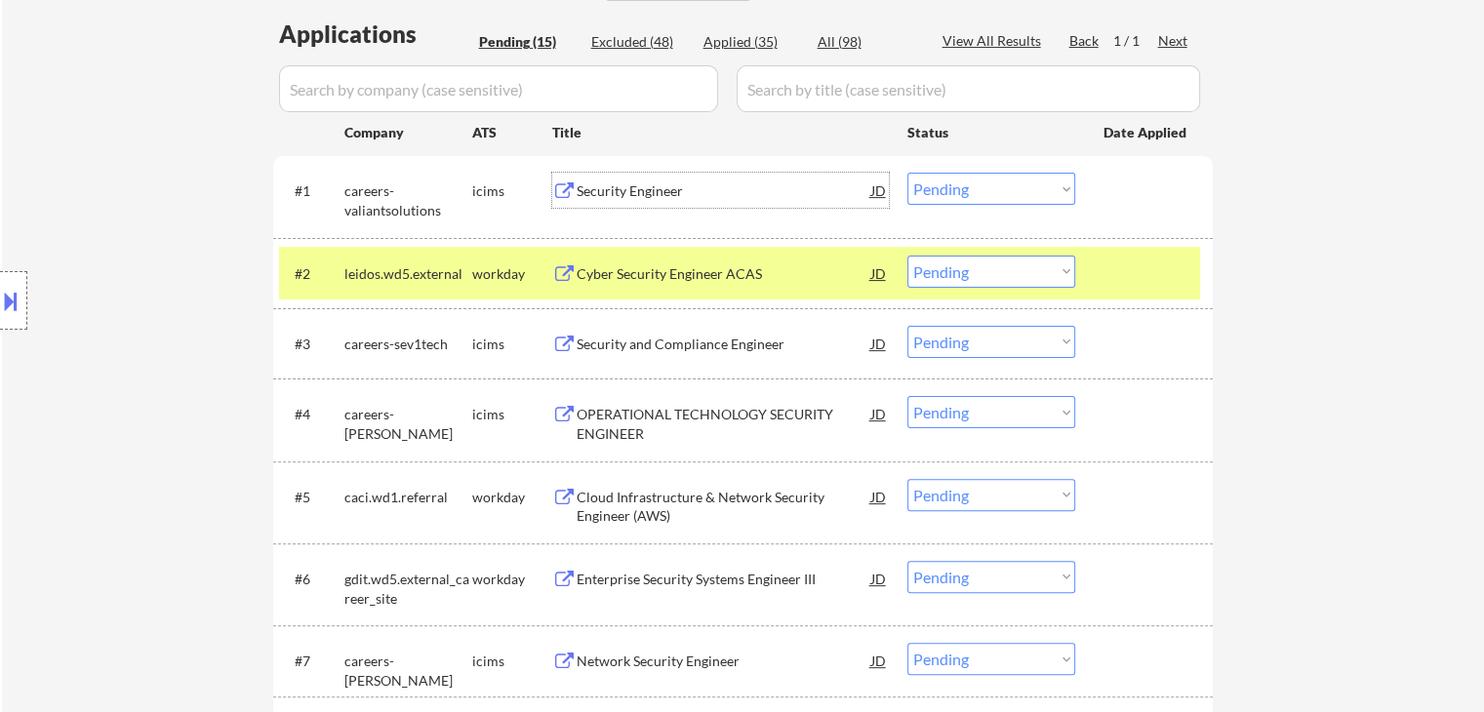
click at [747, 277] on div "Cyber Security Engineer ACAS" at bounding box center [723, 274] width 295 height 20
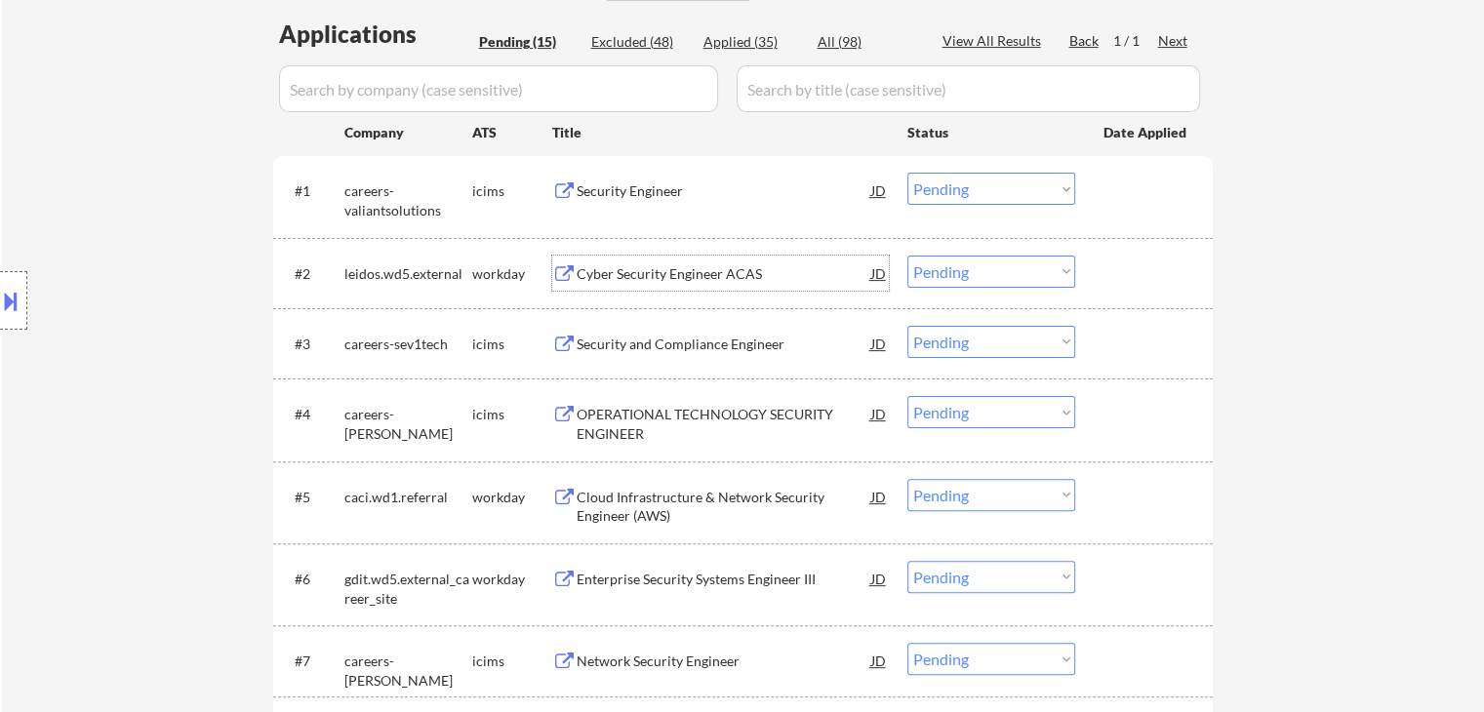
drag, startPoint x: 959, startPoint y: 184, endPoint x: 960, endPoint y: 200, distance: 15.6
click at [959, 188] on select "Choose an option... Pending Applied Excluded (Questions) Excluded (Expired) Exc…" at bounding box center [991, 189] width 168 height 32
select select ""excluded__expired_""
click at [907, 173] on select "Choose an option... Pending Applied Excluded (Questions) Excluded (Expired) Exc…" at bounding box center [991, 189] width 168 height 32
click at [988, 279] on select "Choose an option... Pending Applied Excluded (Questions) Excluded (Expired) Exc…" at bounding box center [991, 272] width 168 height 32
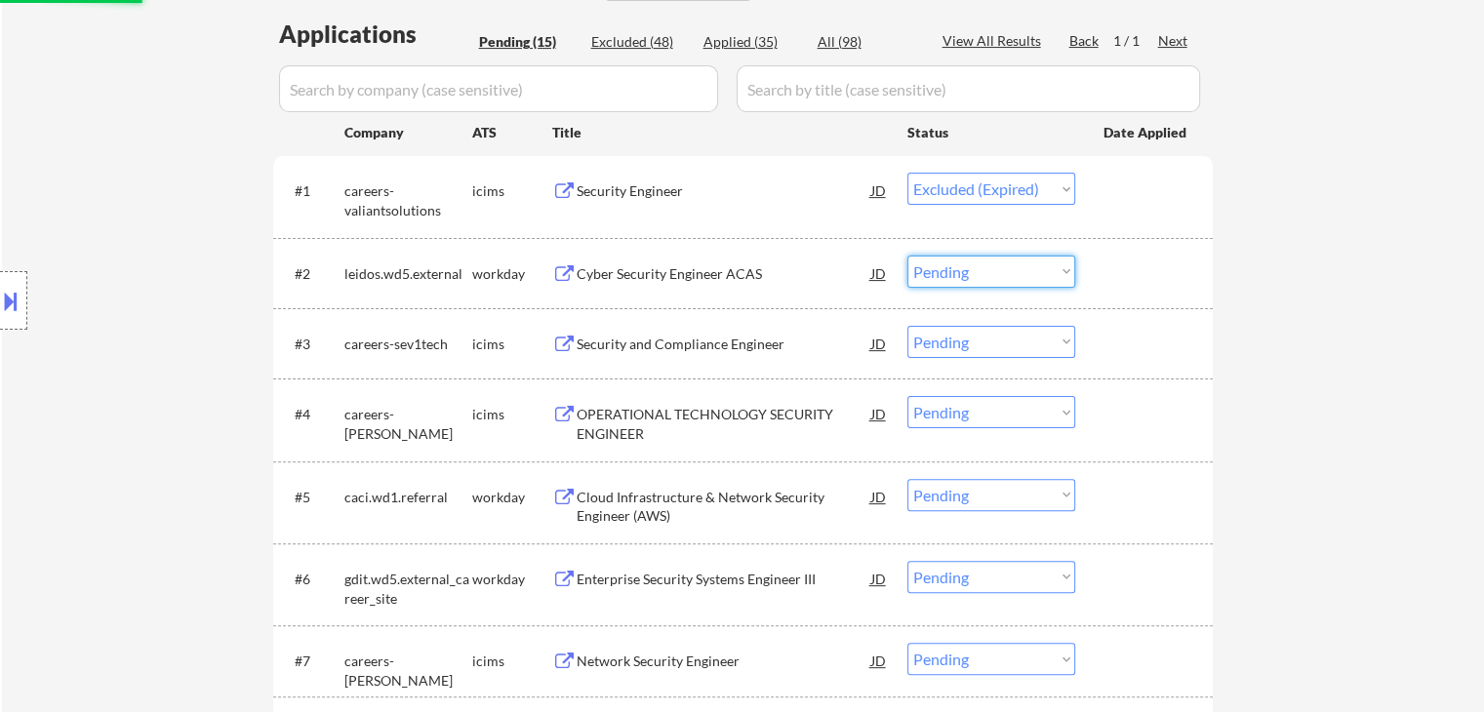
select select ""excluded__expired_""
click at [907, 256] on select "Choose an option... Pending Applied Excluded (Questions) Excluded (Expired) Exc…" at bounding box center [991, 272] width 168 height 32
click at [1387, 305] on div "← Return to /applysquad Mailslurp Inbox Job Search Builder [PERSON_NAME] User E…" at bounding box center [743, 486] width 1482 height 1793
select select ""pending""
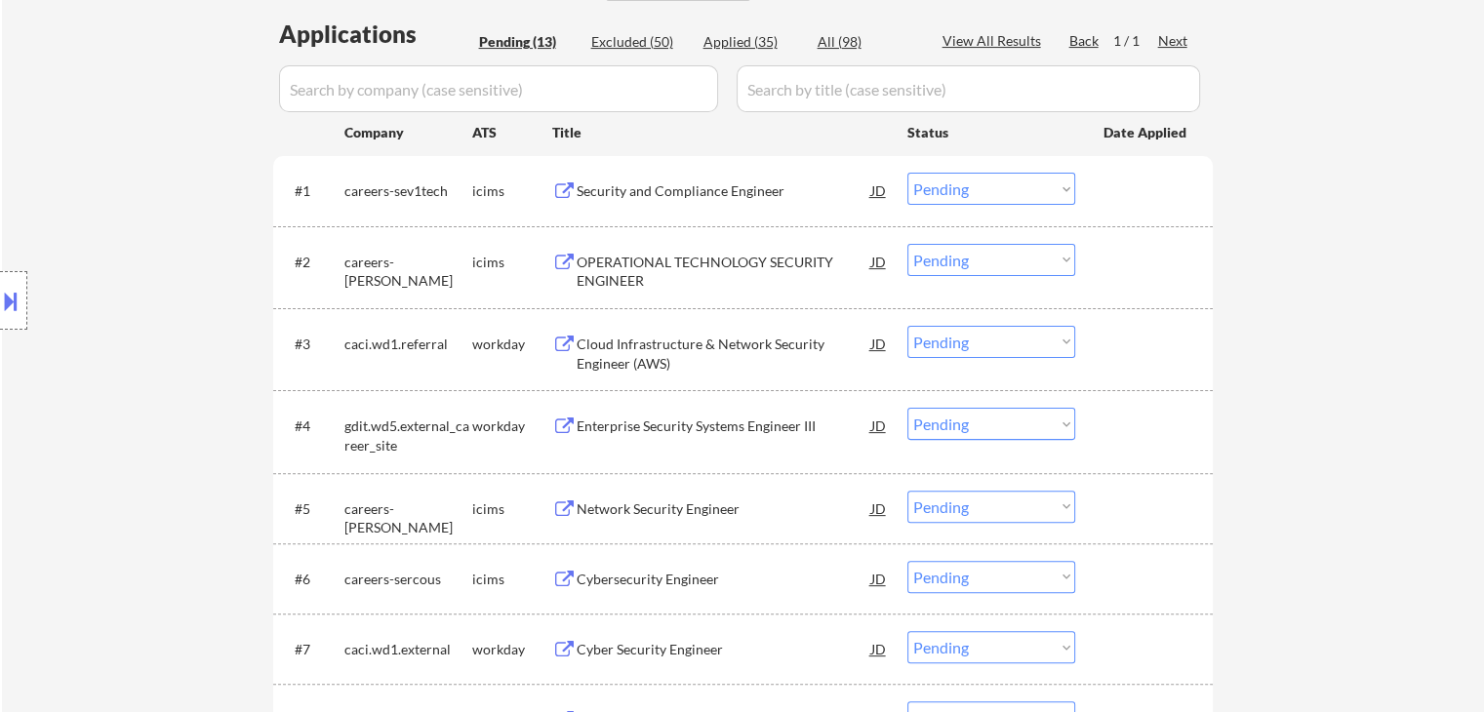
click at [760, 190] on div "Security and Compliance Engineer" at bounding box center [723, 191] width 295 height 20
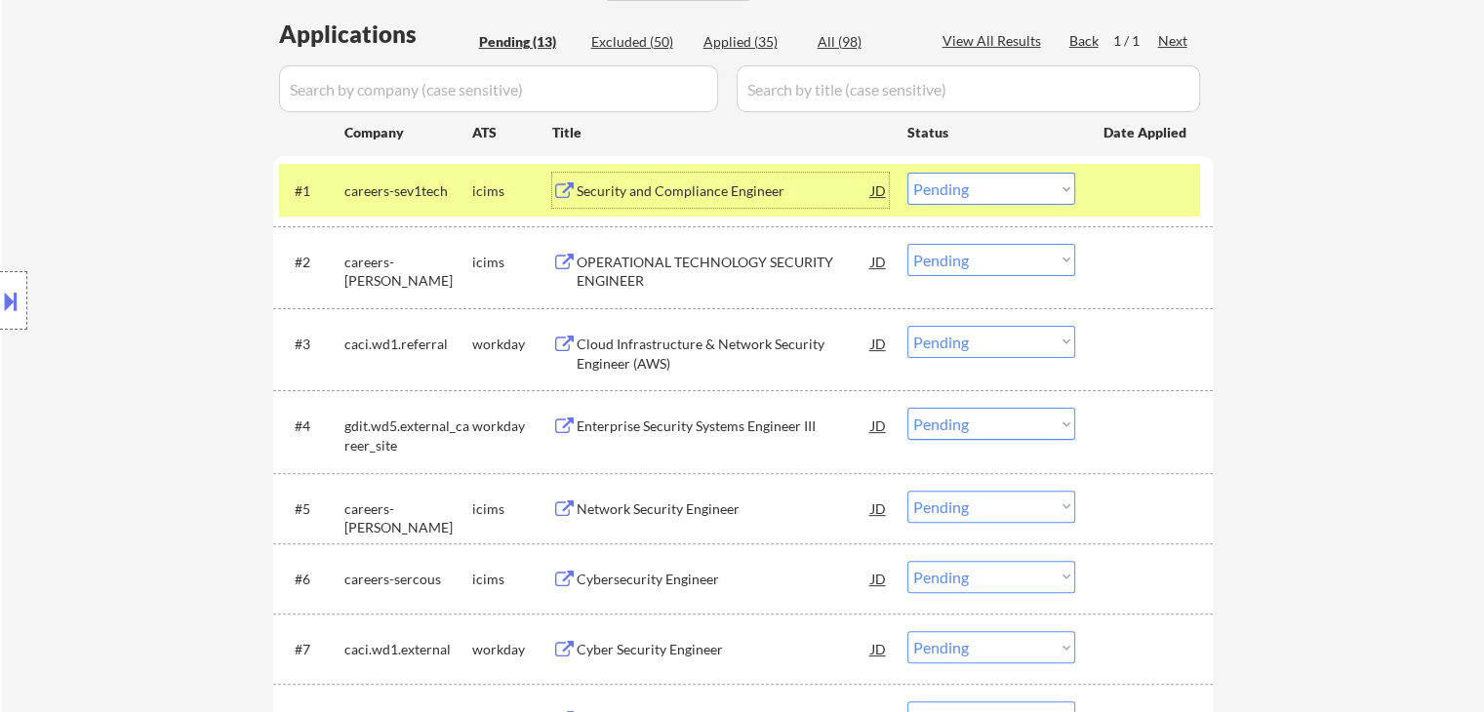
click at [765, 266] on div "OPERATIONAL TECHNOLOGY SECURITY ENGINEER" at bounding box center [723, 272] width 295 height 38
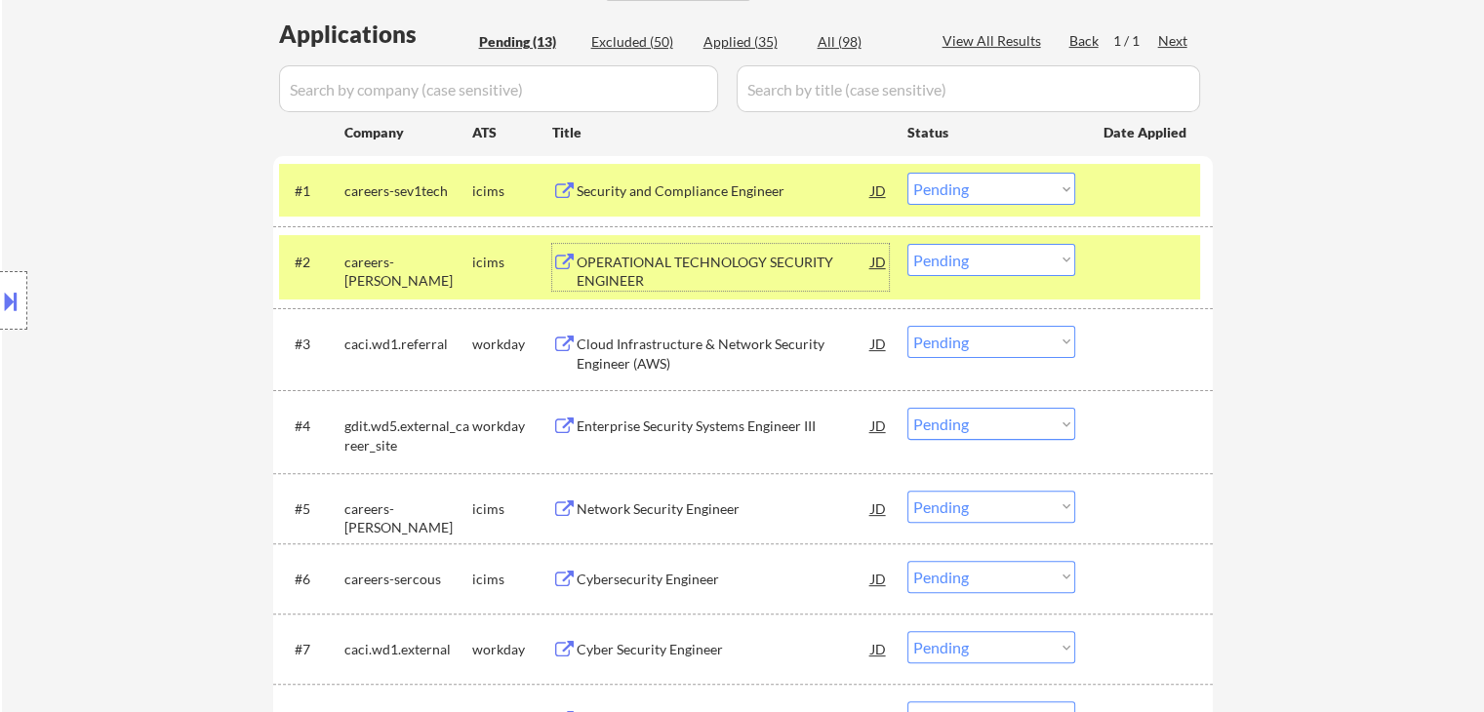
click at [979, 193] on select "Choose an option... Pending Applied Excluded (Questions) Excluded (Expired) Exc…" at bounding box center [991, 189] width 168 height 32
click at [907, 173] on select "Choose an option... Pending Applied Excluded (Questions) Excluded (Expired) Exc…" at bounding box center [991, 189] width 168 height 32
click at [760, 355] on div "Cloud Infrastructure & Network Security Engineer (AWS)" at bounding box center [723, 354] width 295 height 38
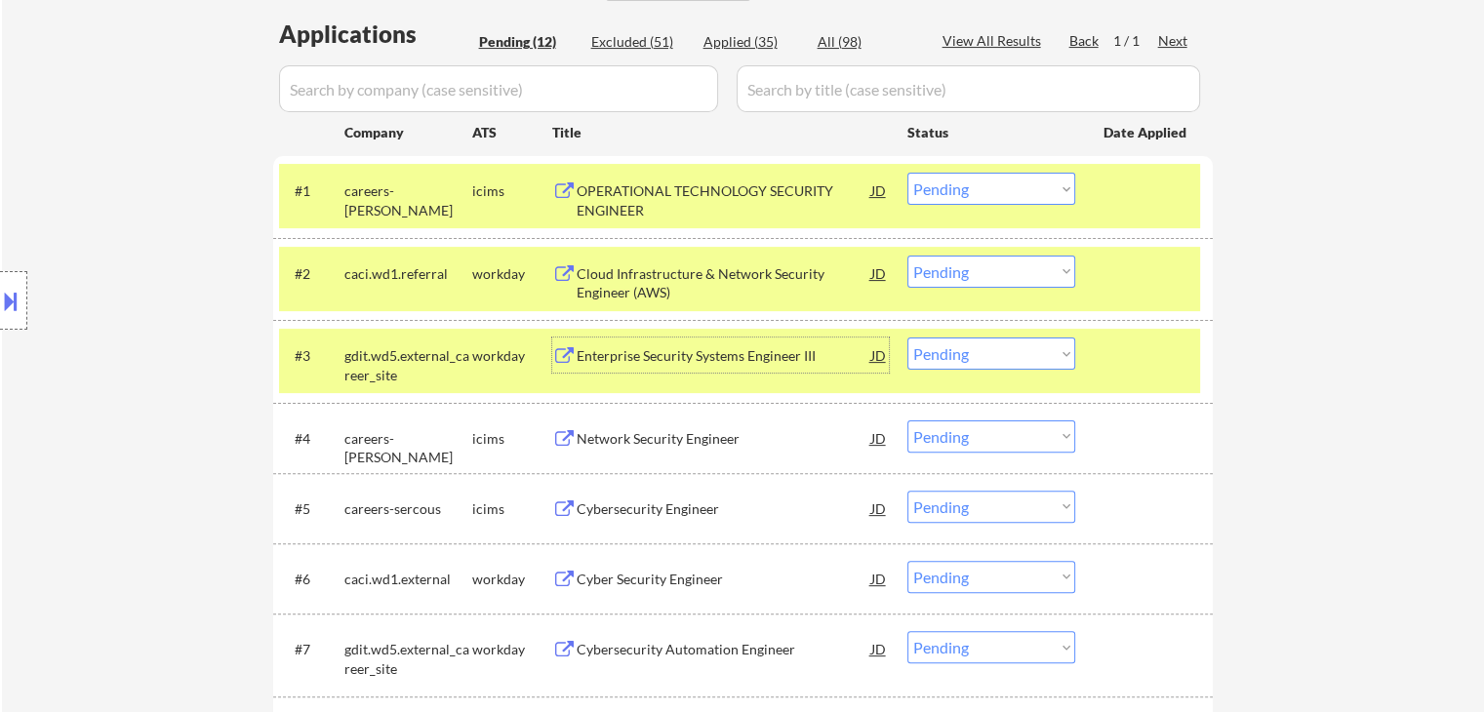
click at [970, 184] on select "Choose an option... Pending Applied Excluded (Questions) Excluded (Expired) Exc…" at bounding box center [991, 189] width 168 height 32
click at [907, 173] on select "Choose an option... Pending Applied Excluded (Questions) Excluded (Expired) Exc…" at bounding box center [991, 189] width 168 height 32
click at [753, 339] on div "Enterprise Security Systems Engineer III" at bounding box center [723, 354] width 295 height 35
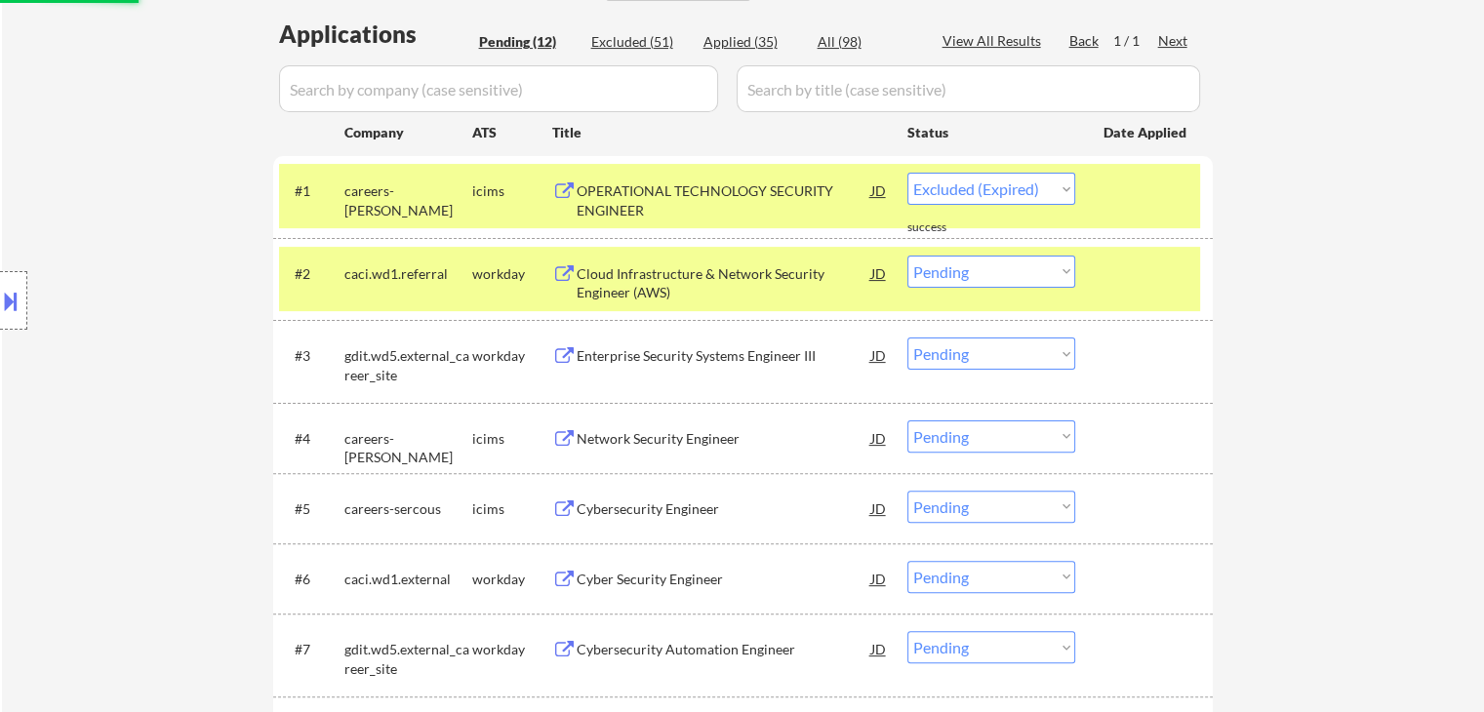
select select ""pending""
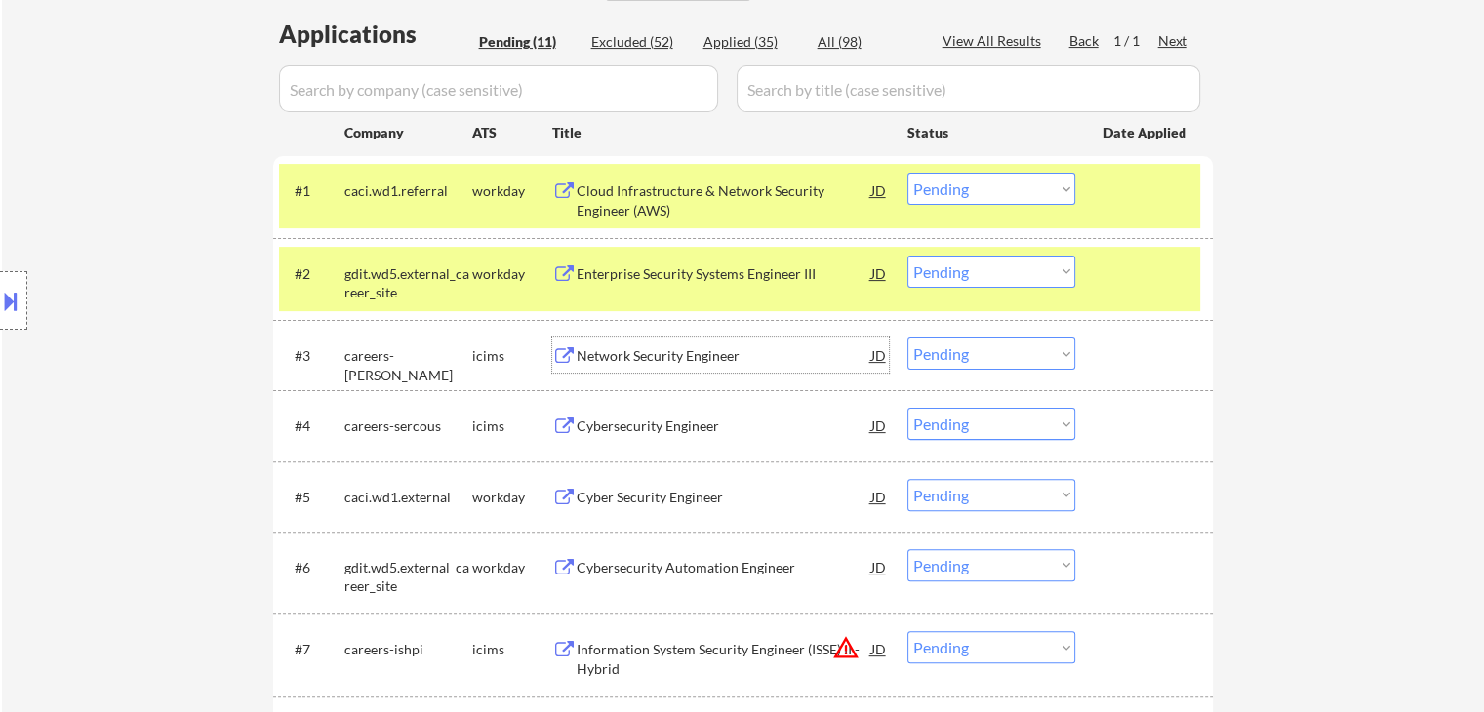
click at [725, 184] on div "Cloud Infrastructure & Network Security Engineer (AWS)" at bounding box center [723, 200] width 295 height 38
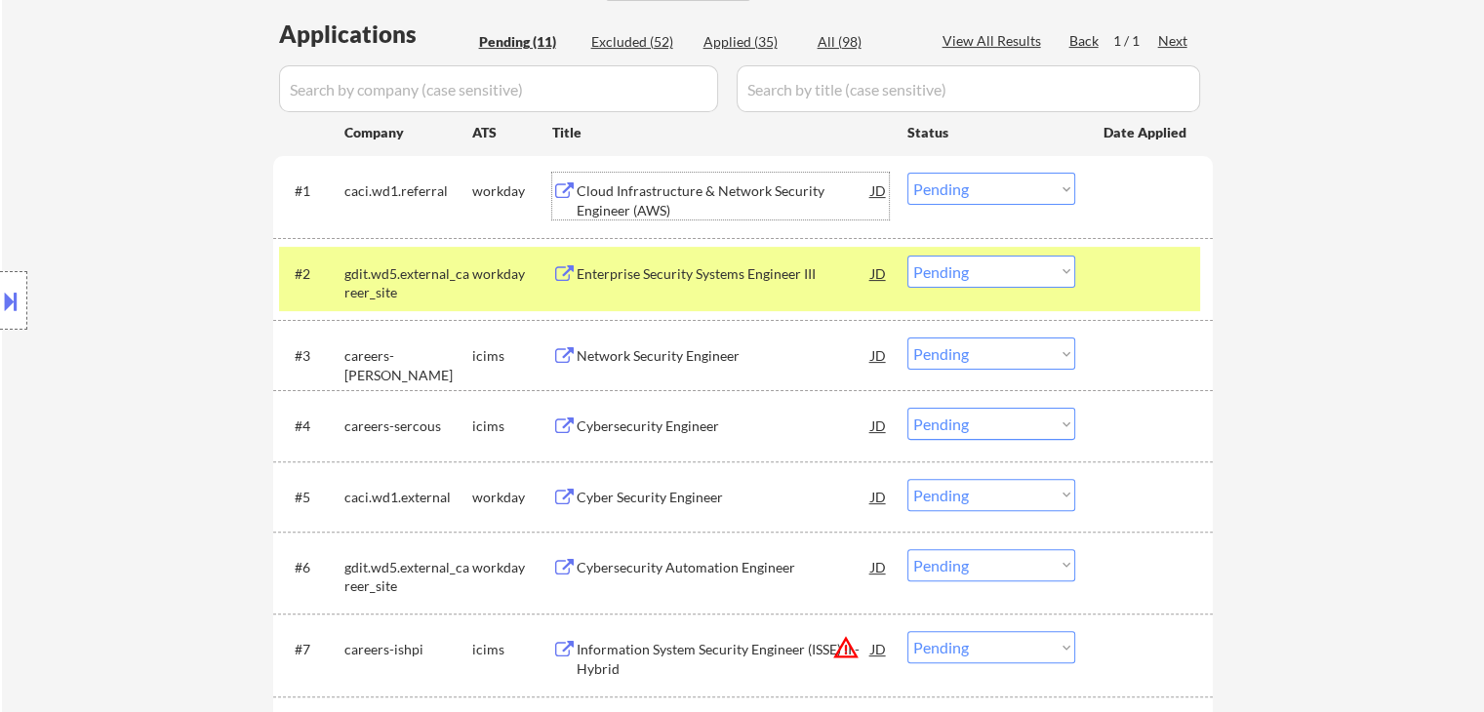
drag, startPoint x: 979, startPoint y: 270, endPoint x: 979, endPoint y: 284, distance: 13.7
click at [979, 281] on select "Choose an option... Pending Applied Excluded (Questions) Excluded (Expired) Exc…" at bounding box center [991, 272] width 168 height 32
click at [907, 256] on select "Choose an option... Pending Applied Excluded (Questions) Excluded (Expired) Exc…" at bounding box center [991, 272] width 168 height 32
select select ""pending""
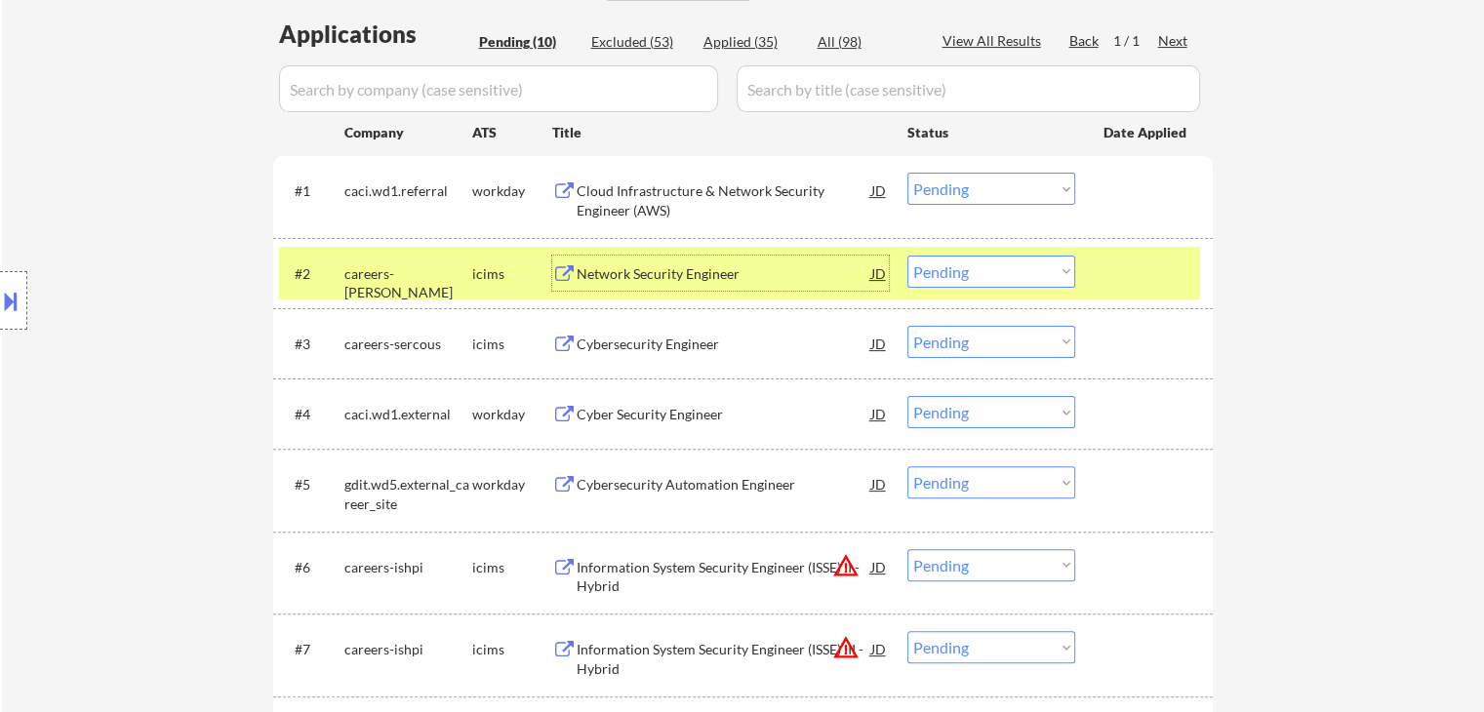
click at [730, 272] on div "Network Security Engineer" at bounding box center [723, 274] width 295 height 20
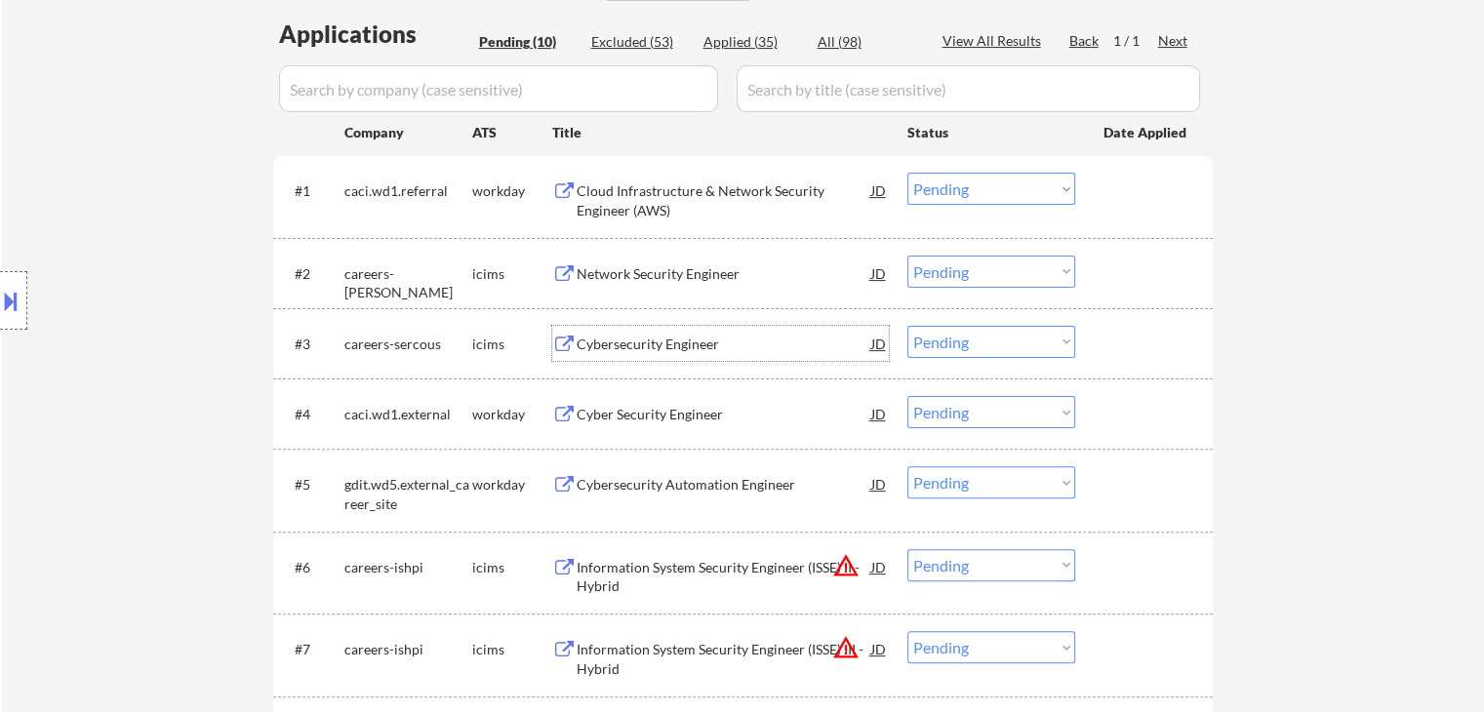
click at [735, 339] on div "Cybersecurity Engineer" at bounding box center [723, 345] width 295 height 20
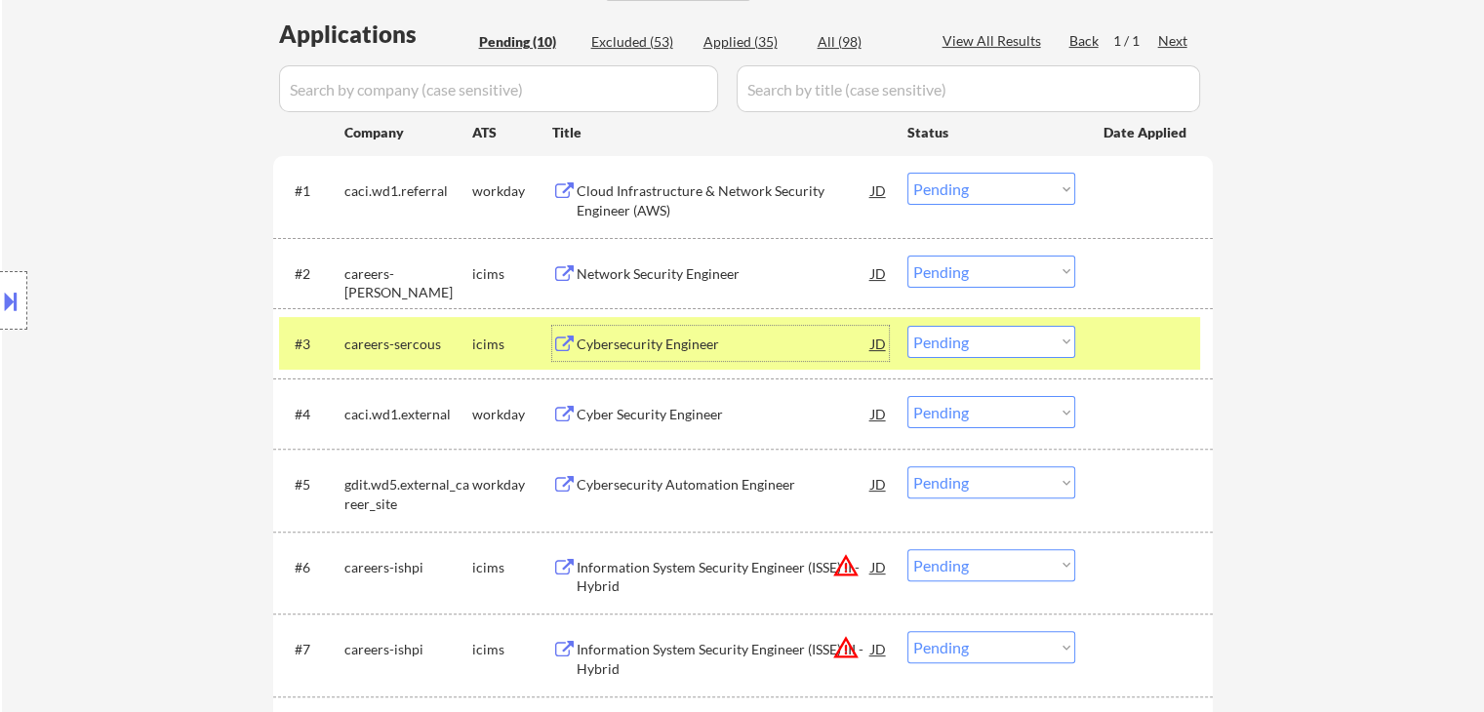
click at [979, 340] on select "Choose an option... Pending Applied Excluded (Questions) Excluded (Expired) Exc…" at bounding box center [991, 342] width 168 height 32
click at [907, 326] on select "Choose an option... Pending Applied Excluded (Questions) Excluded (Expired) Exc…" at bounding box center [991, 342] width 168 height 32
click at [696, 418] on div "Cyber Security Engineer" at bounding box center [723, 415] width 295 height 20
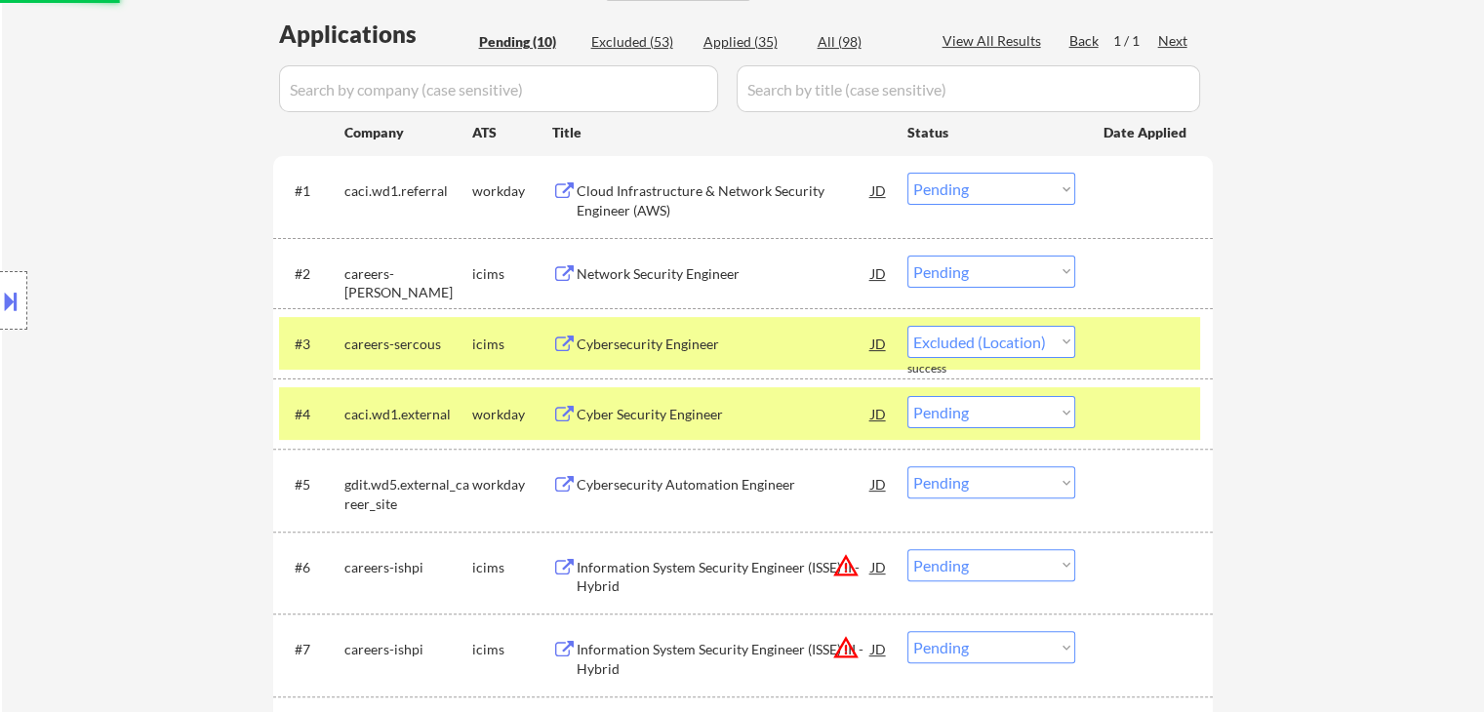
select select ""pending""
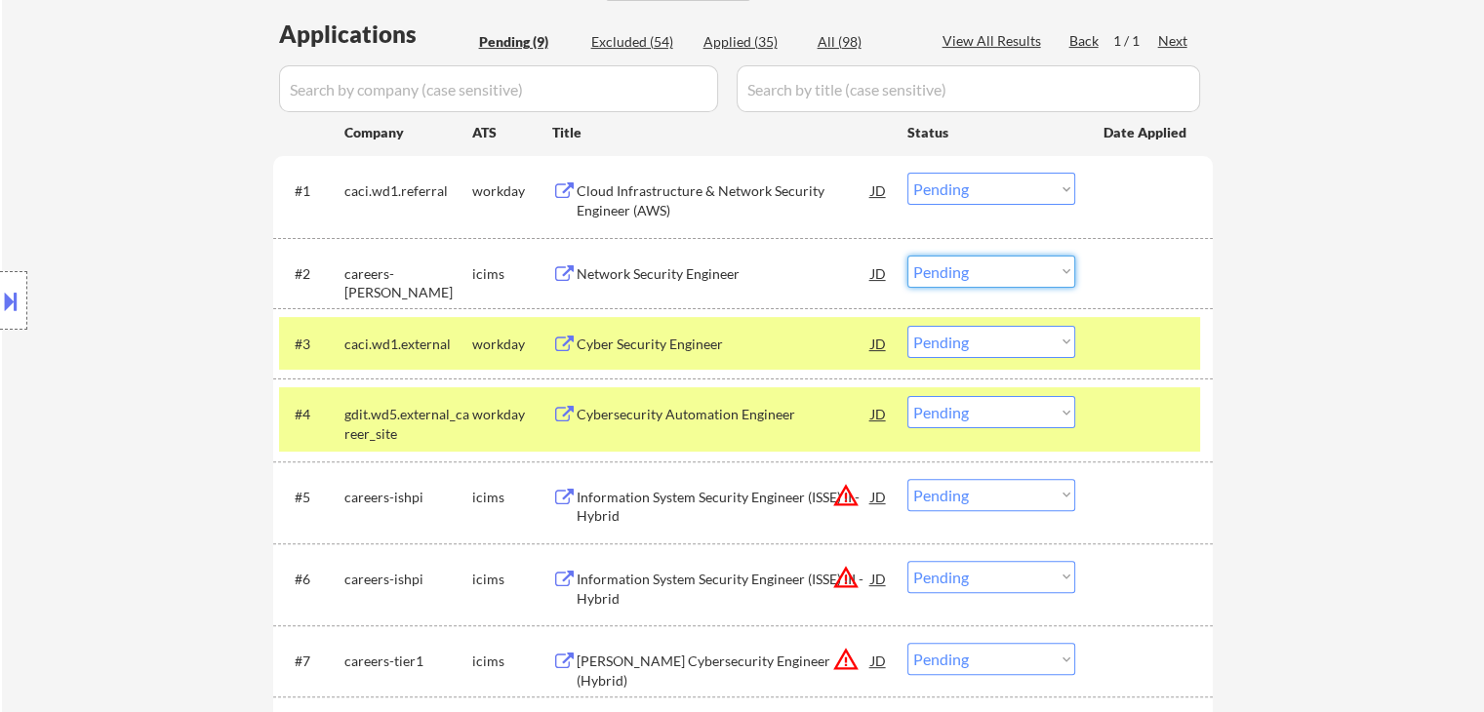
click at [975, 266] on select "Choose an option... Pending Applied Excluded (Questions) Excluded (Expired) Exc…" at bounding box center [991, 272] width 168 height 32
click at [907, 256] on select "Choose an option... Pending Applied Excluded (Questions) Excluded (Expired) Exc…" at bounding box center [991, 272] width 168 height 32
click at [777, 411] on div "Cybersecurity Automation Engineer" at bounding box center [723, 415] width 295 height 20
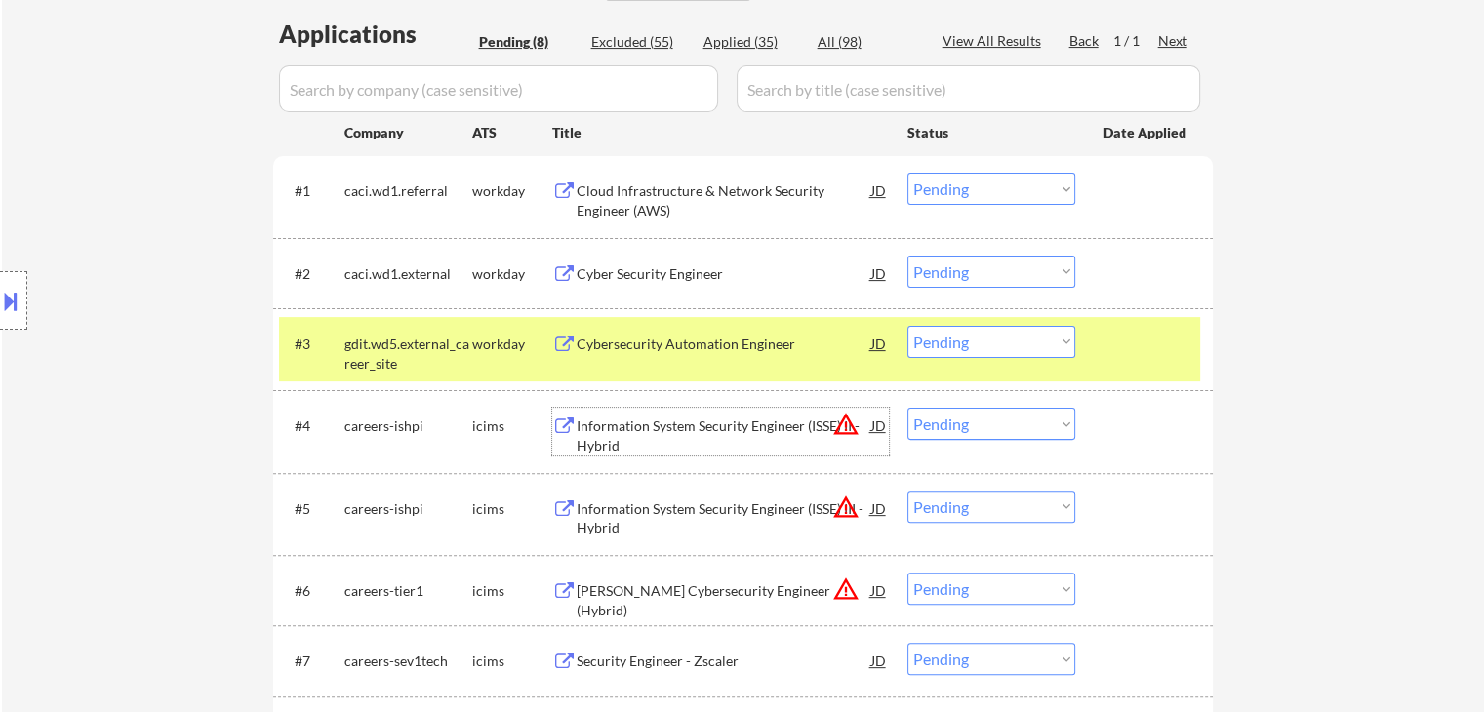
click at [1011, 279] on select "Choose an option... Pending Applied Excluded (Questions) Excluded (Expired) Exc…" at bounding box center [991, 272] width 168 height 32
click at [907, 256] on select "Choose an option... Pending Applied Excluded (Questions) Excluded (Expired) Exc…" at bounding box center [991, 272] width 168 height 32
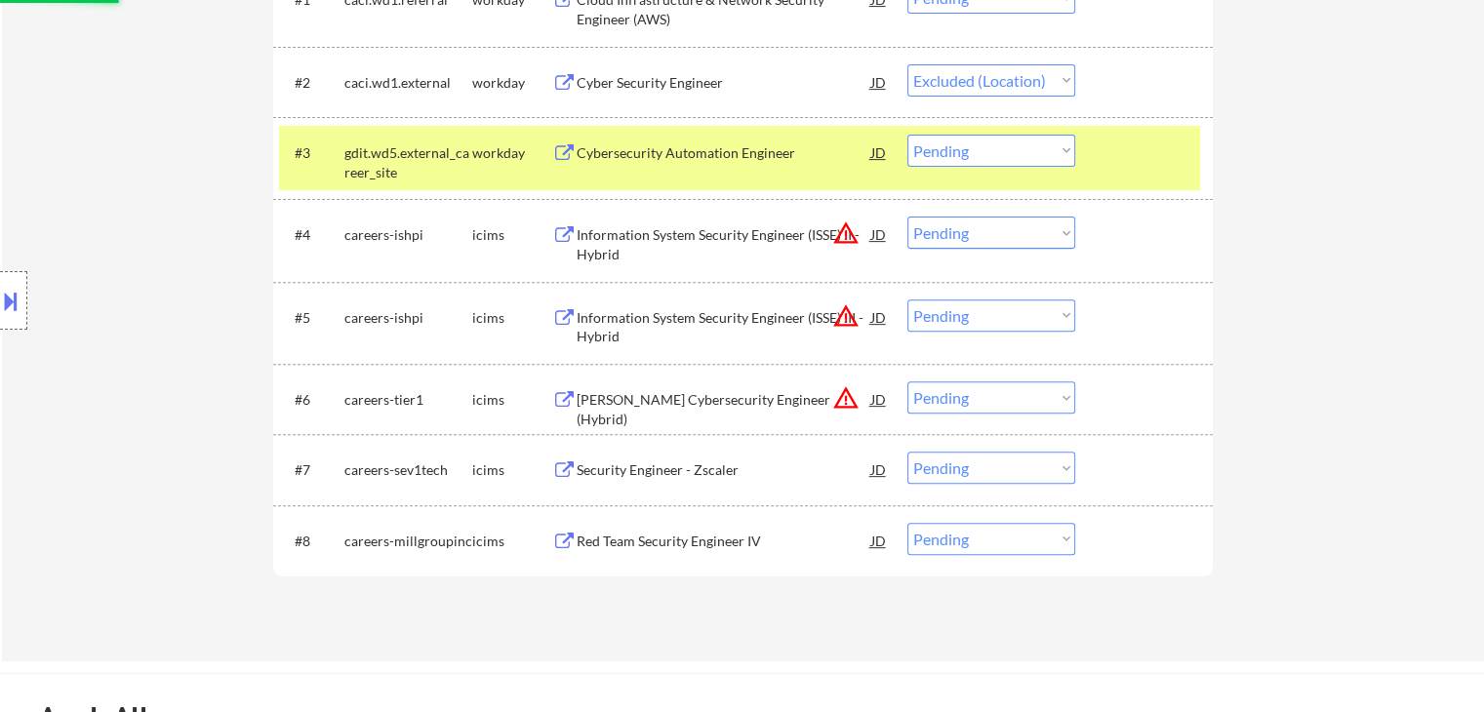
scroll to position [683, 0]
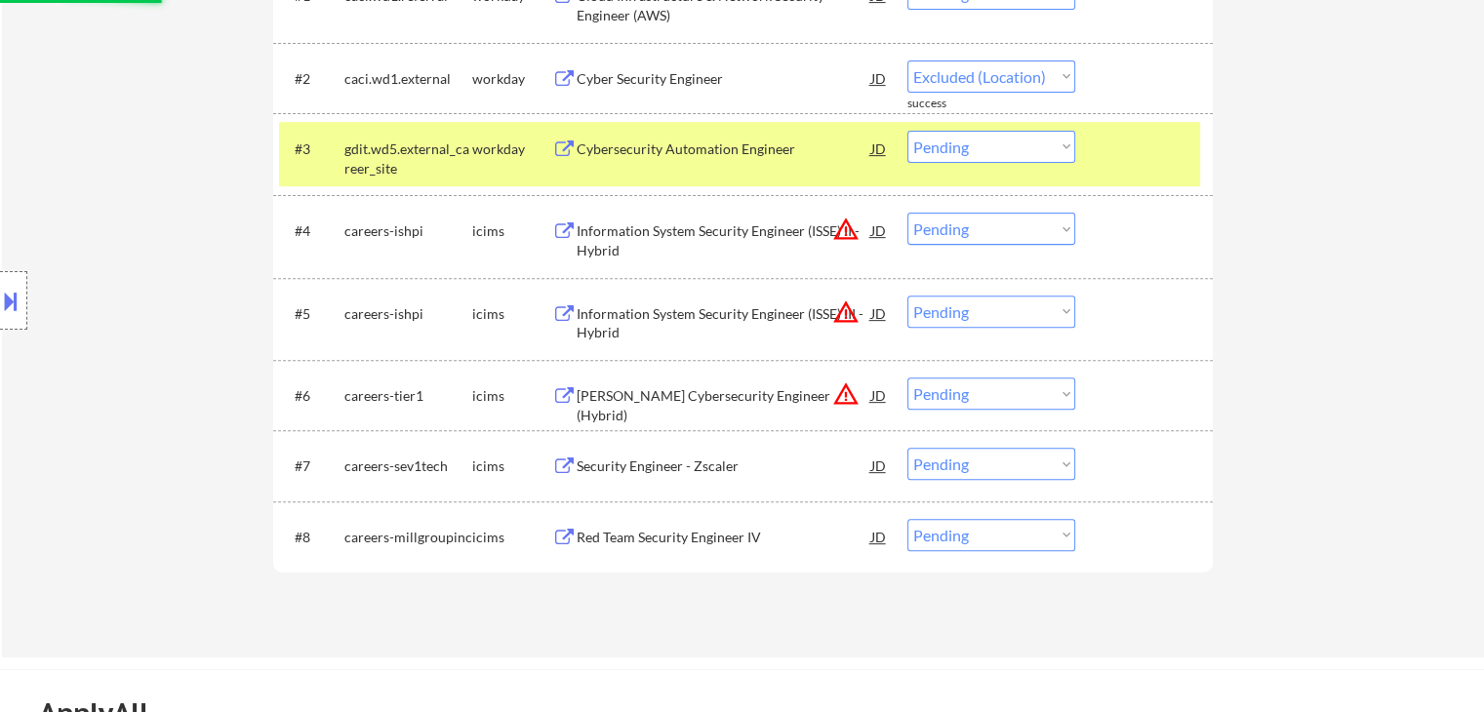
select select ""pending""
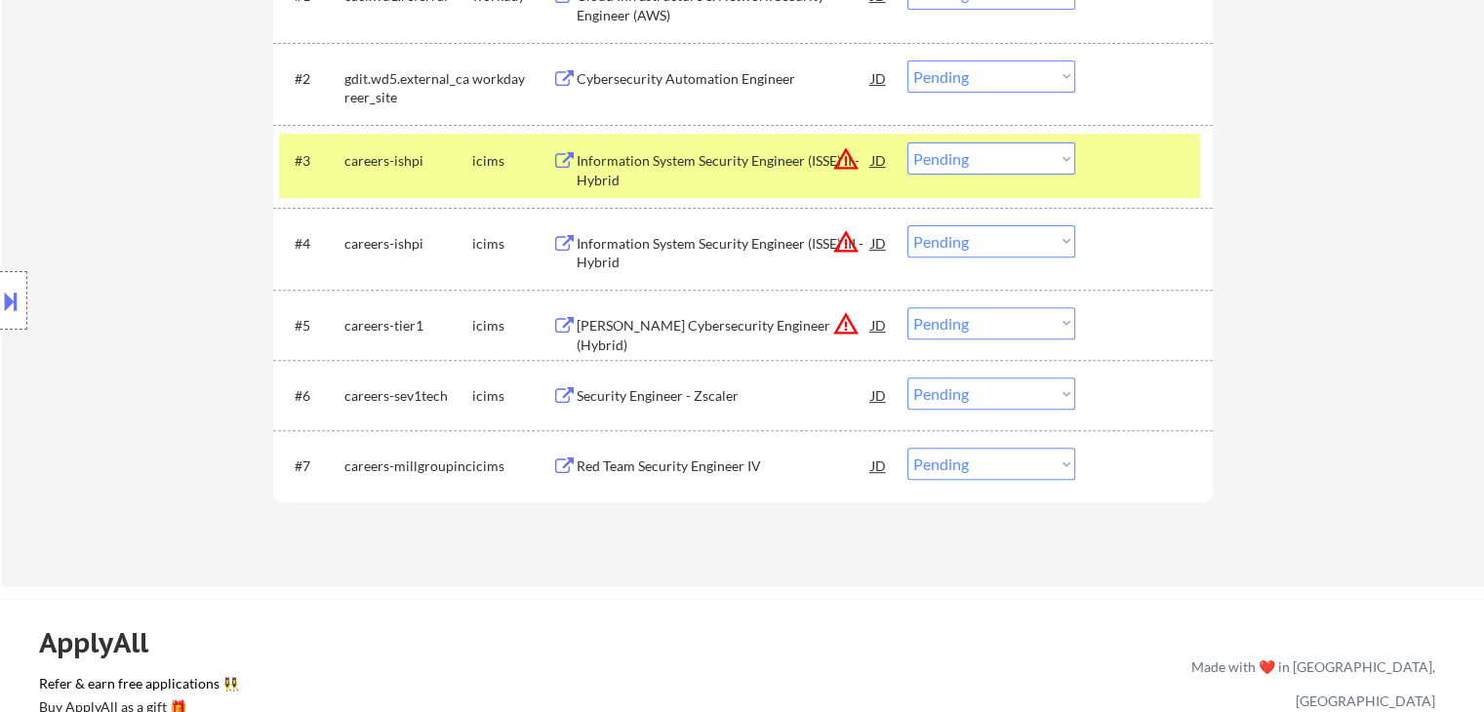
click at [960, 160] on select "Choose an option... Pending Applied Excluded (Questions) Excluded (Expired) Exc…" at bounding box center [991, 158] width 168 height 32
select select ""excluded__location_""
click at [907, 142] on select "Choose an option... Pending Applied Excluded (Questions) Excluded (Expired) Exc…" at bounding box center [991, 158] width 168 height 32
click at [974, 239] on select "Choose an option... Pending Applied Excluded (Questions) Excluded (Expired) Exc…" at bounding box center [991, 241] width 168 height 32
select select ""excluded__location_""
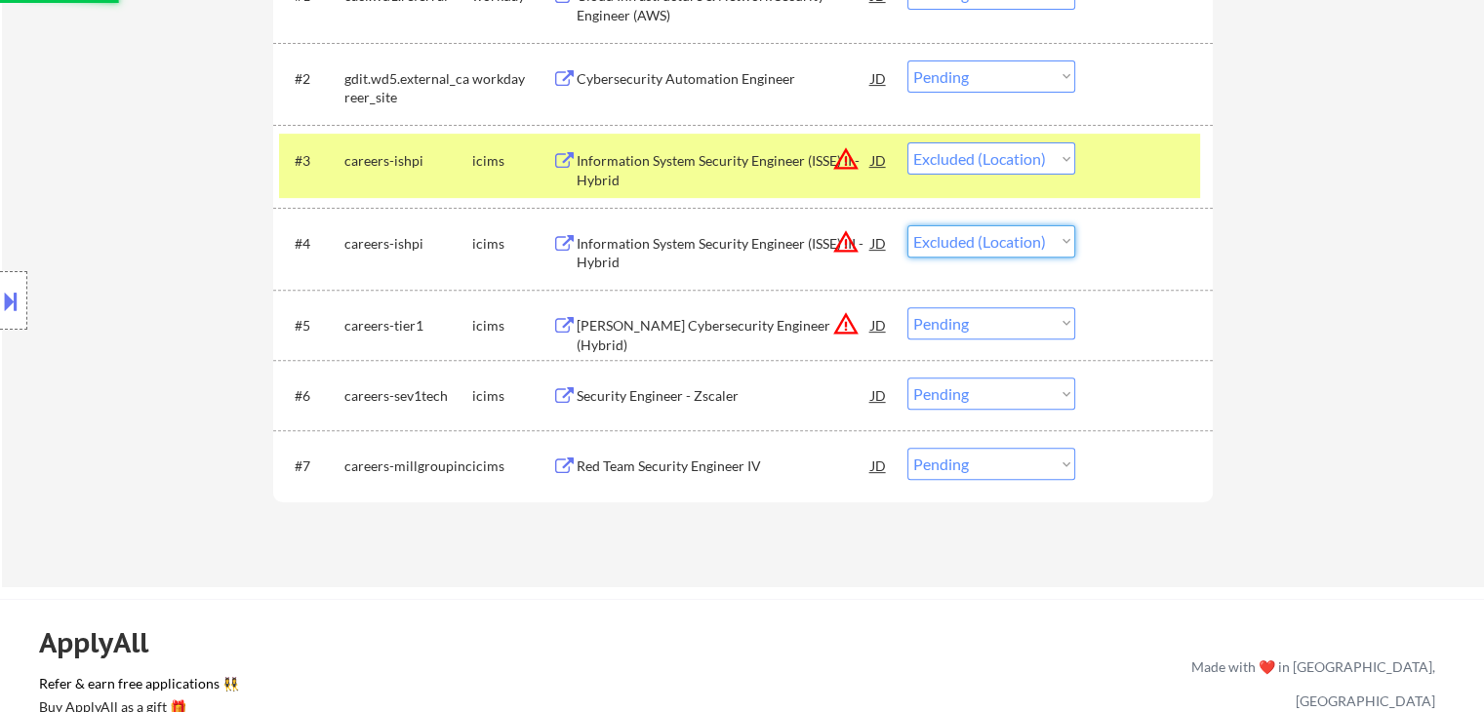
click at [907, 225] on select "Choose an option... Pending Applied Excluded (Questions) Excluded (Expired) Exc…" at bounding box center [991, 241] width 168 height 32
select select ""pending""
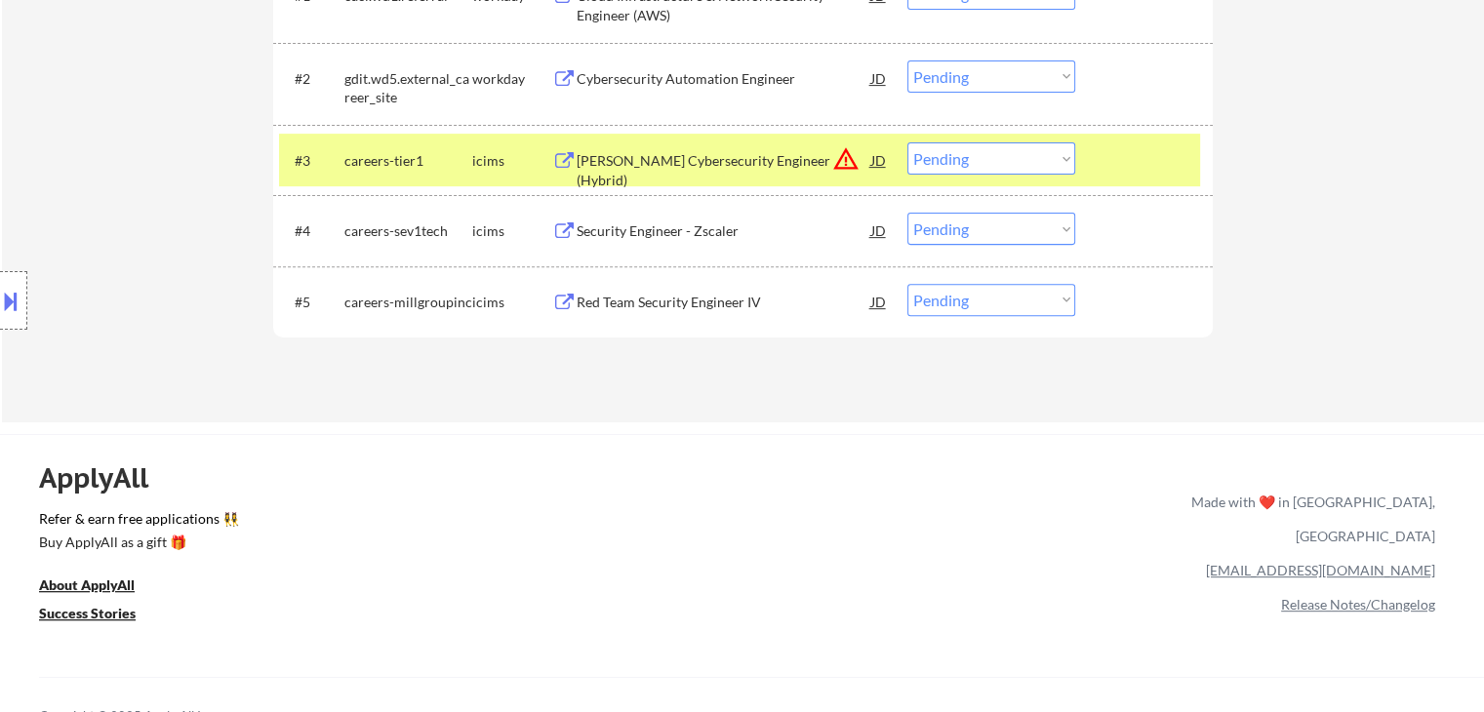
click at [991, 169] on select "Choose an option... Pending Applied Excluded (Questions) Excluded (Expired) Exc…" at bounding box center [991, 158] width 168 height 32
click at [907, 142] on select "Choose an option... Pending Applied Excluded (Questions) Excluded (Expired) Exc…" at bounding box center [991, 158] width 168 height 32
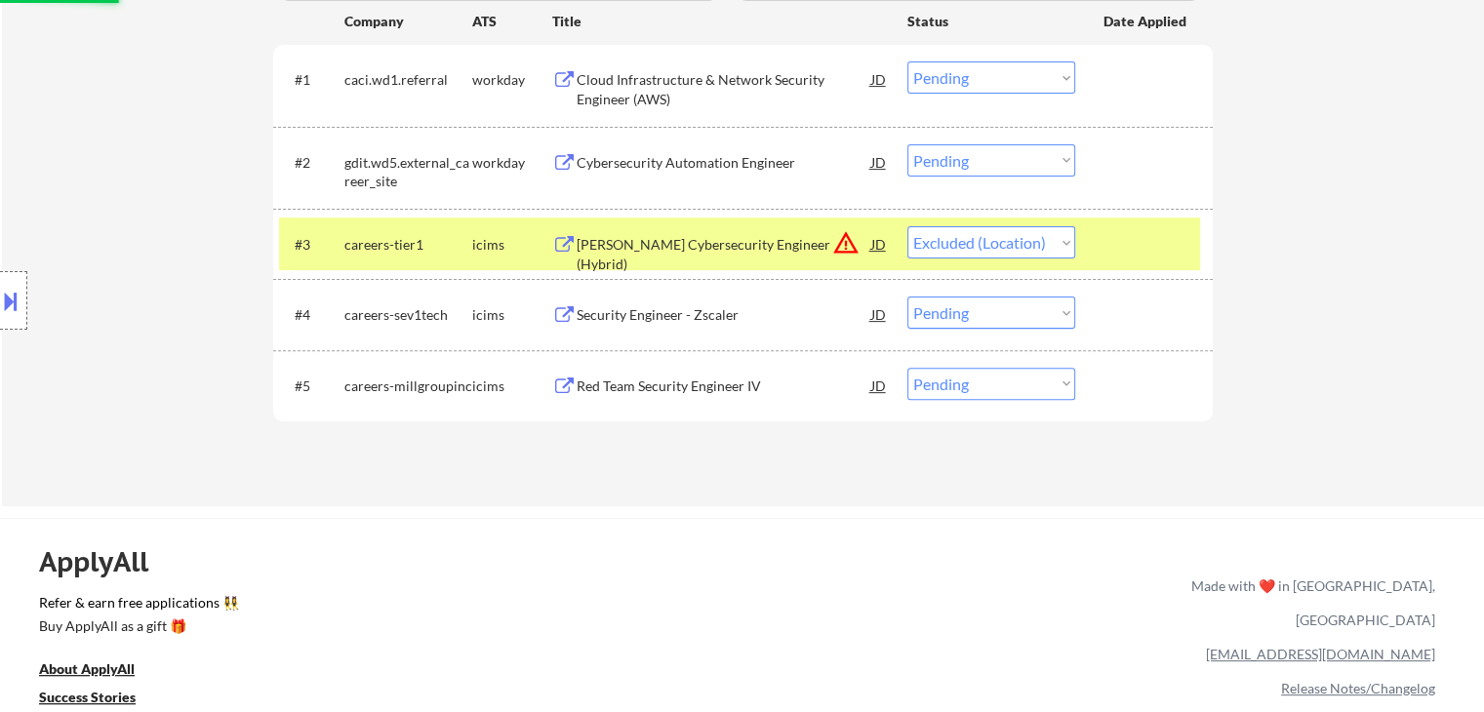
scroll to position [488, 0]
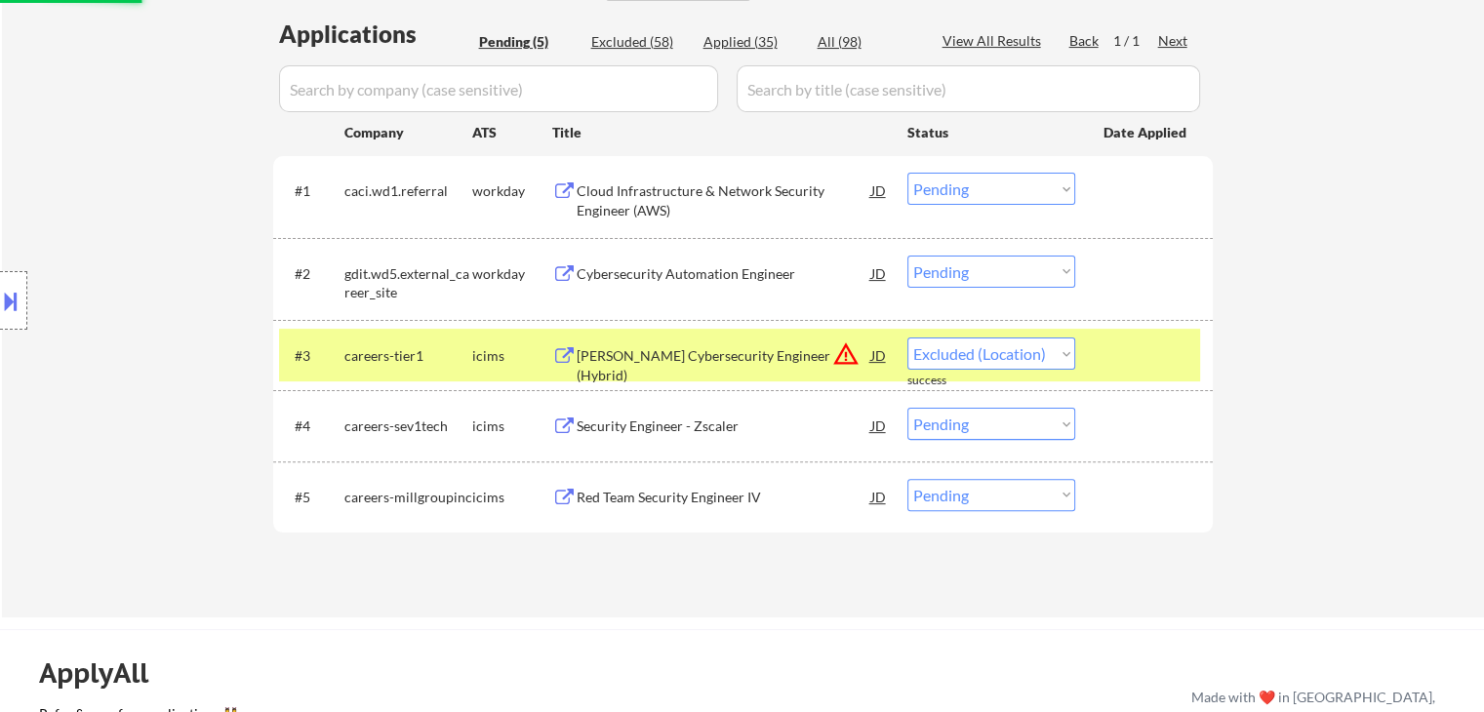
select select ""pending""
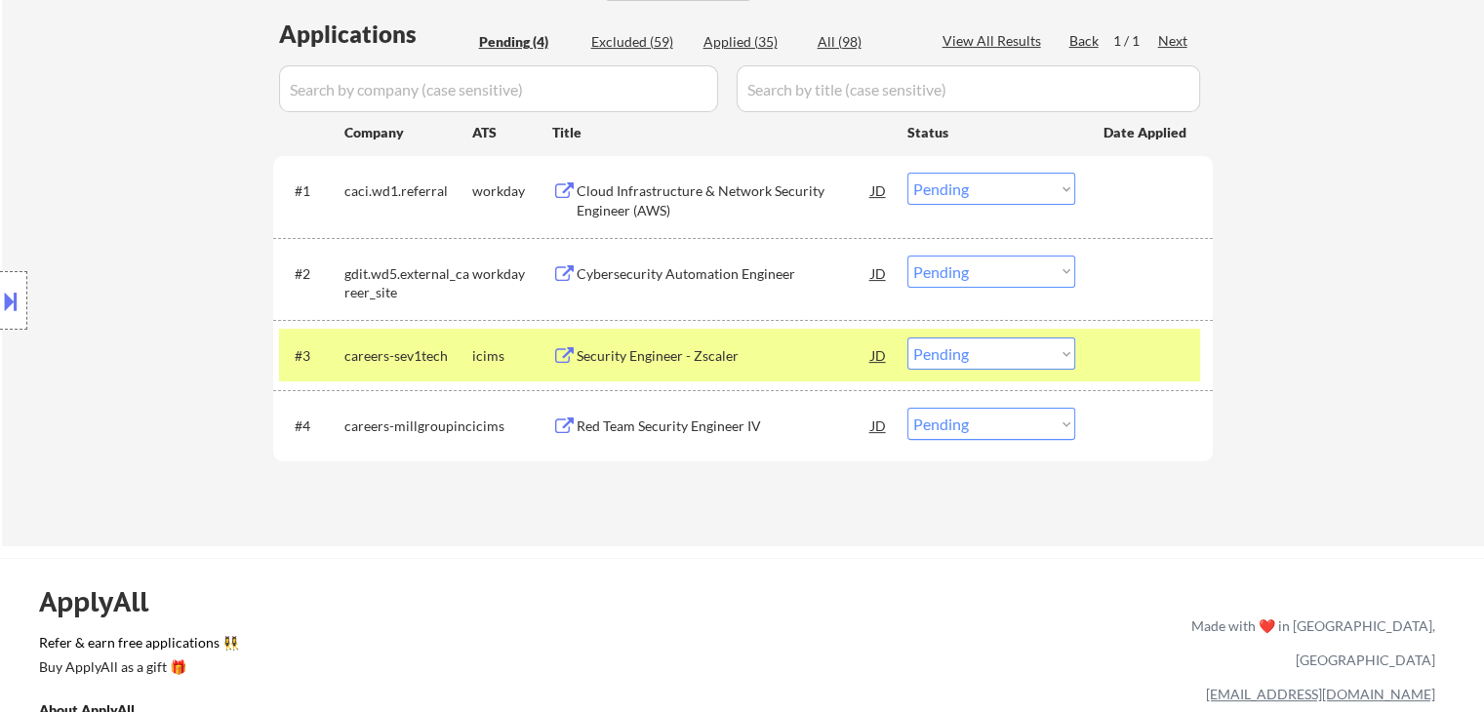
click at [735, 352] on div "Security Engineer - Zscaler" at bounding box center [723, 356] width 295 height 20
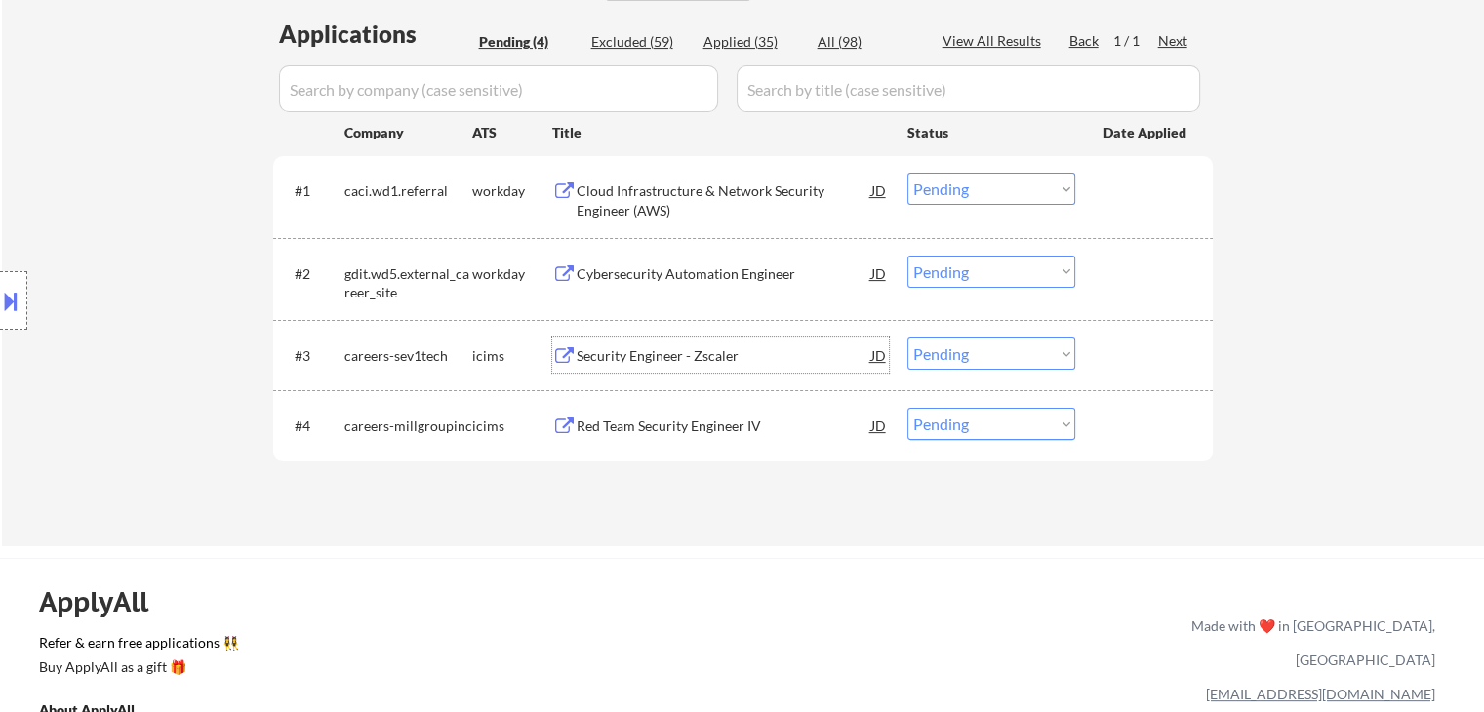
click at [975, 270] on select "Choose an option... Pending Applied Excluded (Questions) Excluded (Expired) Exc…" at bounding box center [991, 272] width 168 height 32
click at [907, 256] on select "Choose an option... Pending Applied Excluded (Questions) Excluded (Expired) Exc…" at bounding box center [991, 272] width 168 height 32
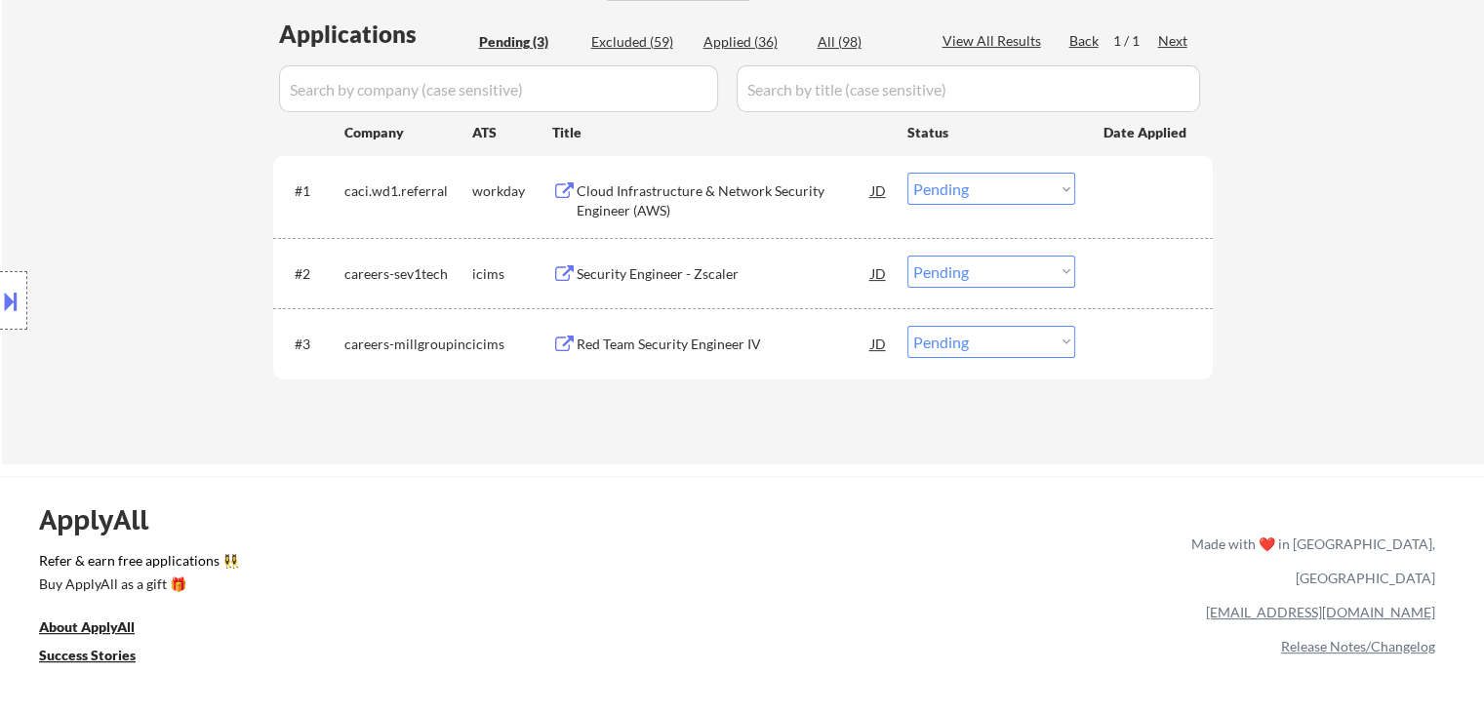
click at [718, 343] on div "Red Team Security Engineer IV" at bounding box center [723, 345] width 295 height 20
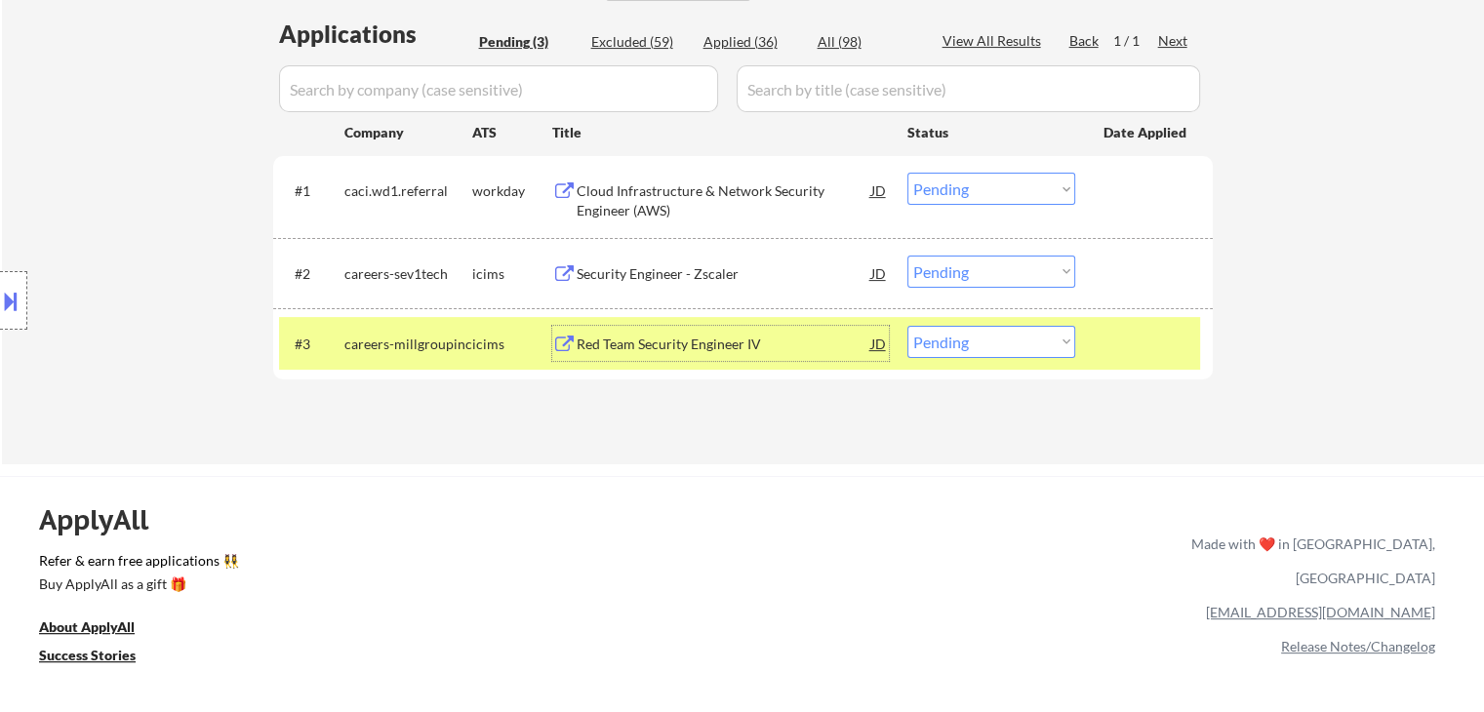
click at [706, 197] on div "Cloud Infrastructure & Network Security Engineer (AWS)" at bounding box center [723, 200] width 295 height 38
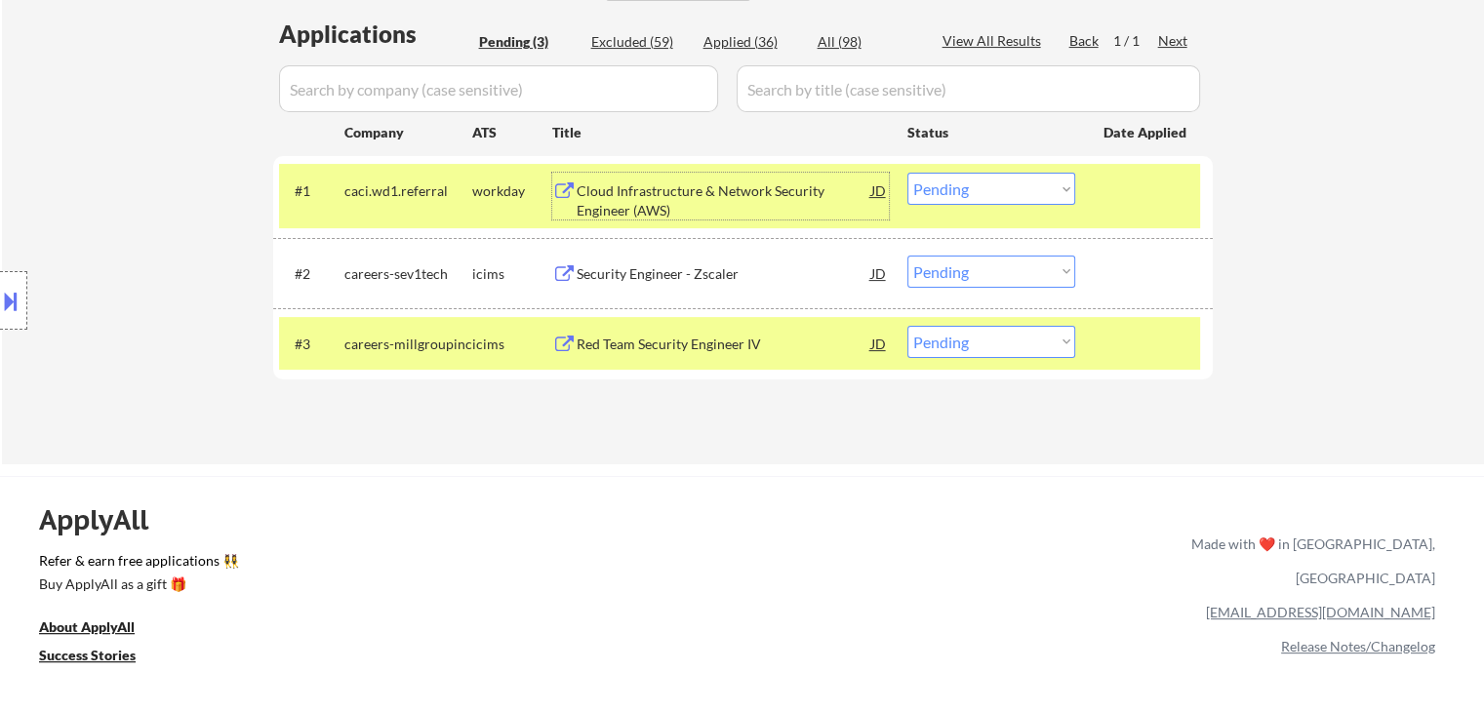
drag, startPoint x: 968, startPoint y: 264, endPoint x: 970, endPoint y: 285, distance: 20.6
click at [968, 266] on select "Choose an option... Pending Applied Excluded (Questions) Excluded (Expired) Exc…" at bounding box center [991, 272] width 168 height 32
click at [907, 256] on select "Choose an option... Pending Applied Excluded (Questions) Excluded (Expired) Exc…" at bounding box center [991, 272] width 168 height 32
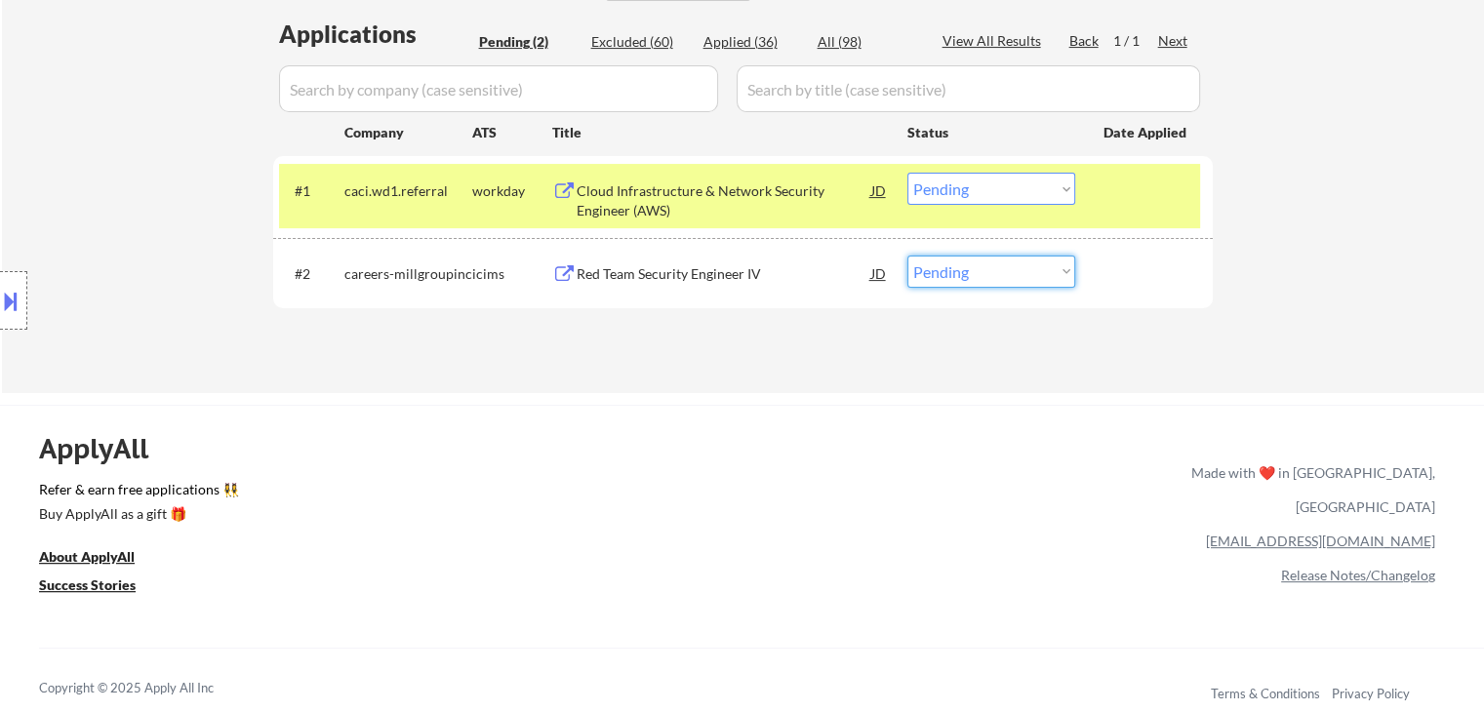
drag, startPoint x: 987, startPoint y: 274, endPoint x: 989, endPoint y: 285, distance: 10.9
click at [988, 280] on select "Choose an option... Pending Applied Excluded (Questions) Excluded (Expired) Exc…" at bounding box center [991, 272] width 168 height 32
select select ""excluded__expired_""
click at [907, 256] on select "Choose an option... Pending Applied Excluded (Questions) Excluded (Expired) Exc…" at bounding box center [991, 272] width 168 height 32
click at [800, 192] on div "Cloud Infrastructure & Network Security Engineer (AWS)" at bounding box center [723, 200] width 295 height 38
